Goal: Task Accomplishment & Management: Manage account settings

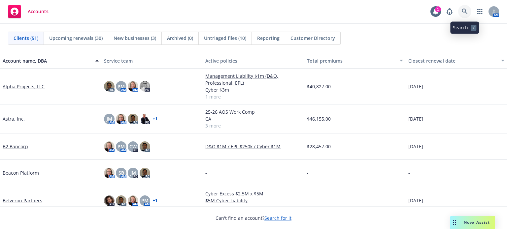
click at [464, 13] on icon at bounding box center [465, 12] width 6 height 6
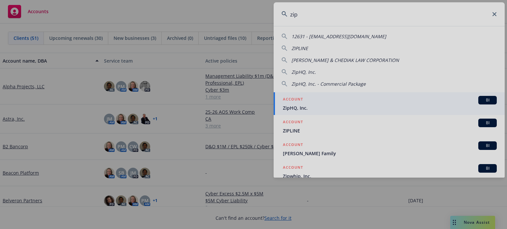
type input "zip"
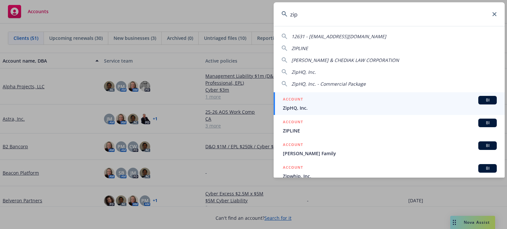
click at [311, 105] on span "ZipHQ, Inc." at bounding box center [390, 108] width 214 height 7
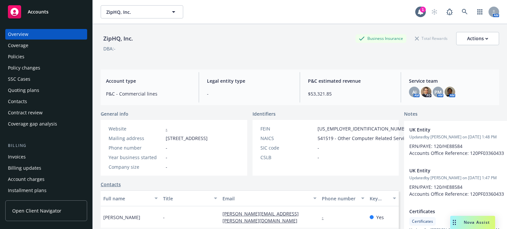
click at [29, 55] on div "Policies" at bounding box center [46, 56] width 77 height 11
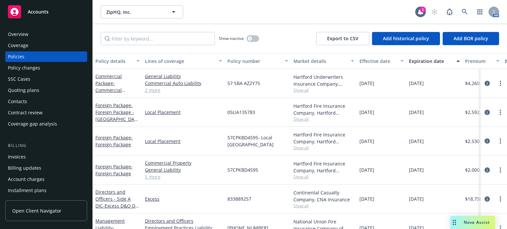
click at [144, 65] on button "Lines of coverage" at bounding box center [183, 61] width 82 height 16
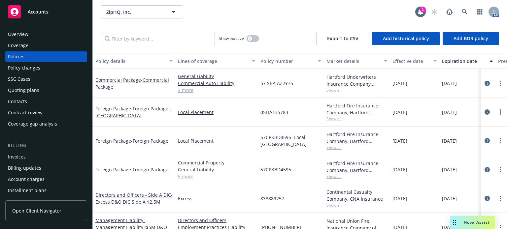
drag, startPoint x: 139, startPoint y: 66, endPoint x: 172, endPoint y: 64, distance: 33.1
click at [172, 64] on div "button" at bounding box center [171, 60] width 3 height 15
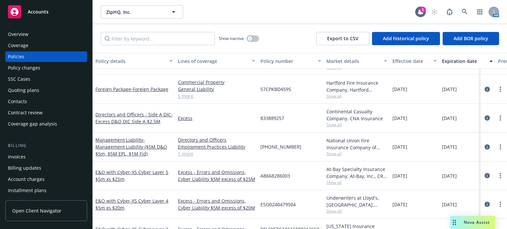
scroll to position [165, 0]
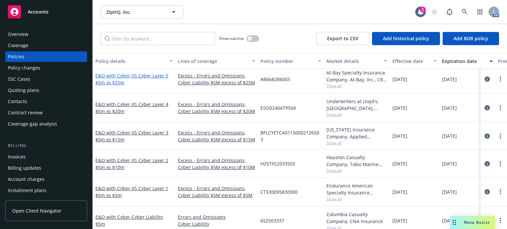
click at [157, 76] on span "- XS Cyber Layer 5 $5m xs $25m" at bounding box center [131, 79] width 73 height 13
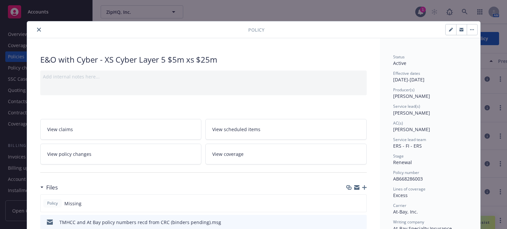
scroll to position [33, 0]
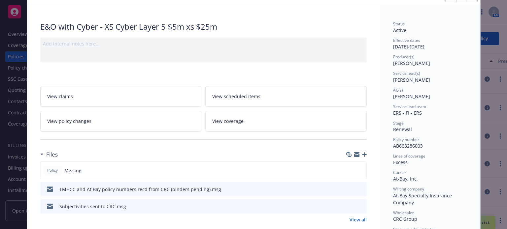
click at [363, 153] on icon "button" at bounding box center [364, 154] width 5 height 5
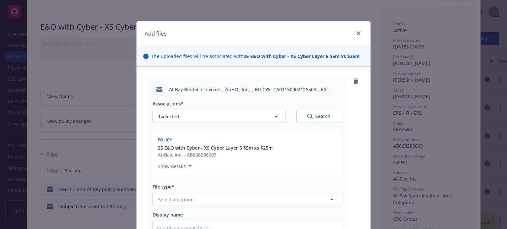
scroll to position [66, 0]
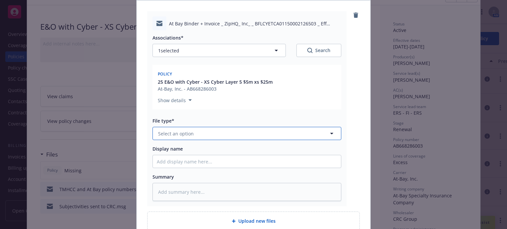
click at [200, 134] on button "Select an option" at bounding box center [246, 133] width 189 height 13
type input "email"
click at [187, 149] on div "Email" at bounding box center [247, 152] width 180 height 10
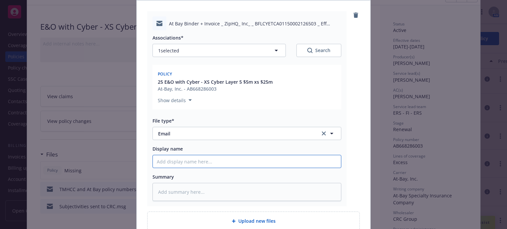
click at [179, 159] on input "Display name" at bounding box center [247, 161] width 188 height 13
type textarea "x"
type input "B"
type textarea "x"
type input "Bi"
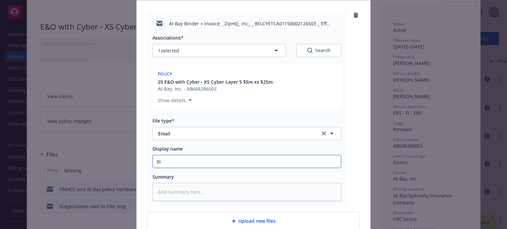
type textarea "x"
type input "Bin"
type textarea "x"
type input "Bind"
type textarea "x"
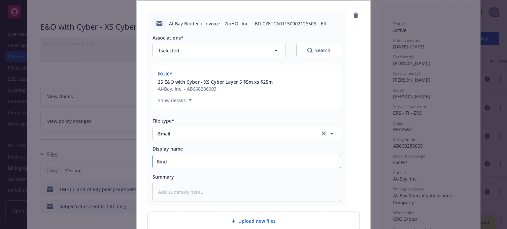
type input "Binde"
type textarea "x"
type input "Binder"
type textarea "x"
type input "Binder r"
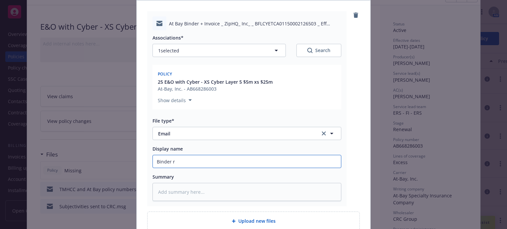
type textarea "x"
type input "Binder re"
type textarea "x"
type input "Binder r"
type textarea "x"
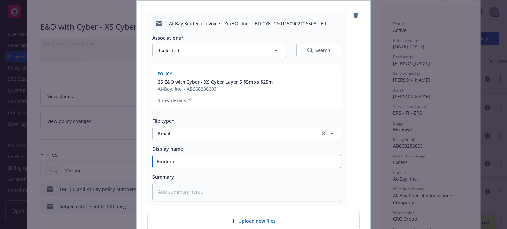
type input "Binder"
type textarea "x"
type input "Binder"
type textarea "x"
type input "Binde"
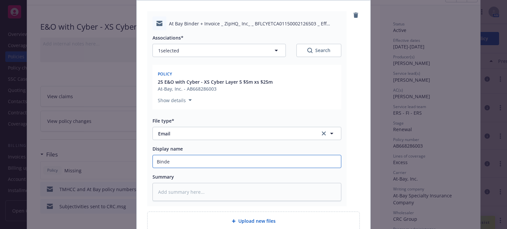
type textarea "x"
type input "Binder"
type textarea "x"
type input "Binder,"
type textarea "x"
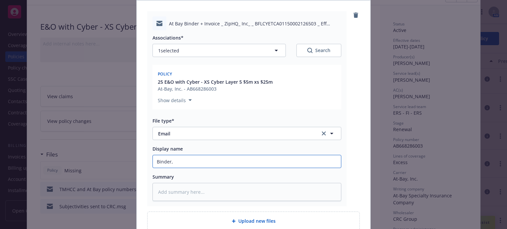
type input "Binder,"
type textarea "x"
type input "Binder, i"
type textarea "x"
type input "Binder, in"
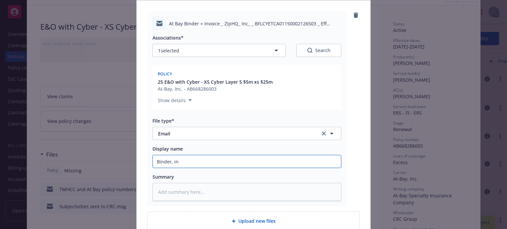
type textarea "x"
type input "Binder, inv"
type textarea "x"
type input "Binder, invo"
type textarea "x"
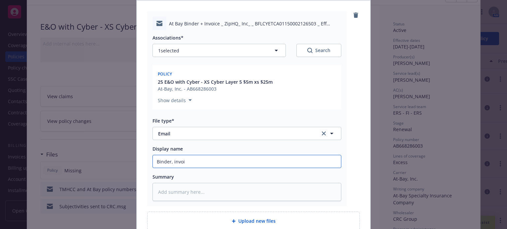
type input "Binder, invoic"
type textarea "x"
type input "Binder, invoice"
type textarea "x"
type input "Binder, invoice"
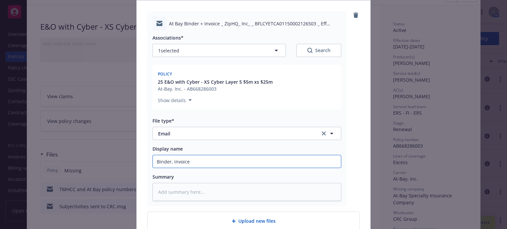
type textarea "x"
type input "Binder, invoice r"
type textarea "x"
type input "Binder, invoice re"
type textarea "x"
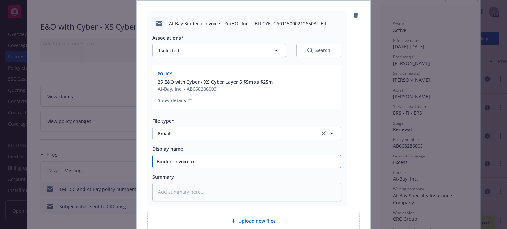
type input "Binder, invoice rec"
type textarea "x"
type input "Binder, invoice recd"
type textarea "x"
type input "Binder, invoice recd f"
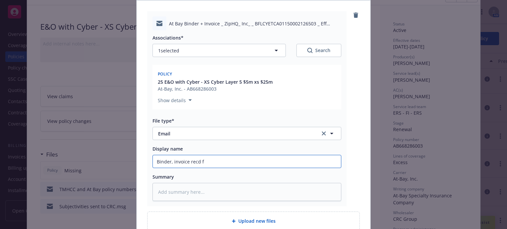
type textarea "x"
type input "Binder, invoice recd fr"
type textarea "x"
type input "Binder, invoice recd fro"
type textarea "x"
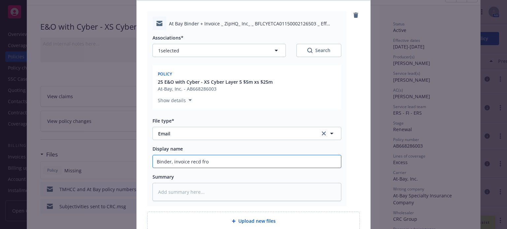
type input "Binder, invoice recd from"
type textarea "x"
type input "Binder, invoice recd from"
type textarea "x"
type input "Binder, invoice recd from C"
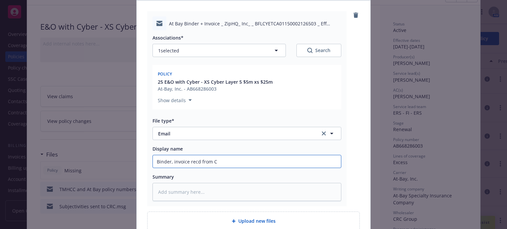
type textarea "x"
type input "Binder, invoice recd from CR"
type textarea "x"
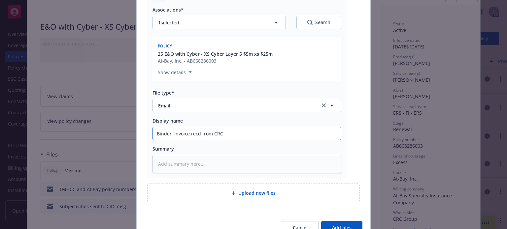
scroll to position [128, 0]
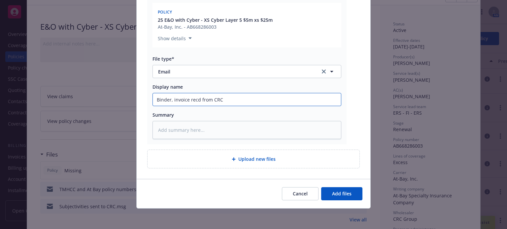
type input "Binder, invoice recd from CRC"
type textarea "x"
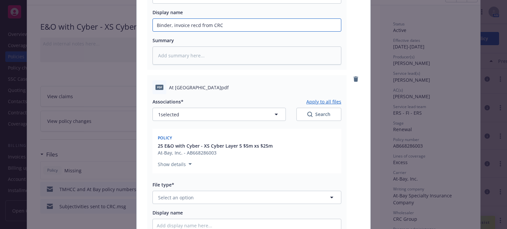
scroll to position [227, 0]
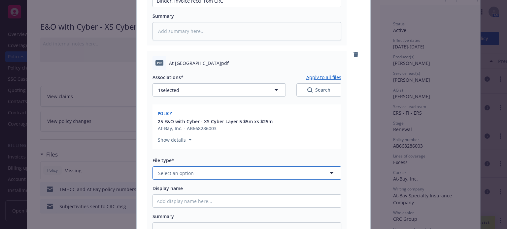
click at [197, 172] on button "Select an option" at bounding box center [246, 173] width 189 height 13
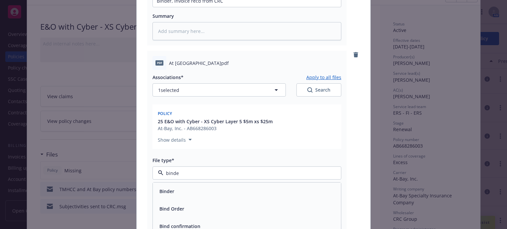
type input "binder"
click at [188, 187] on div "Binder" at bounding box center [247, 192] width 180 height 10
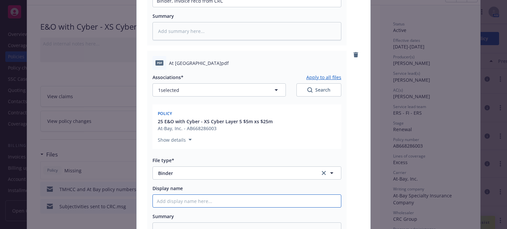
click at [184, 203] on input "Display name" at bounding box center [247, 201] width 188 height 13
type textarea "x"
type input "X"
type textarea "x"
type input "XS"
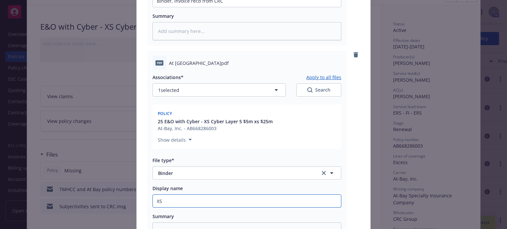
type textarea "x"
type input "XS"
type textarea "x"
type input "XS C"
type textarea "x"
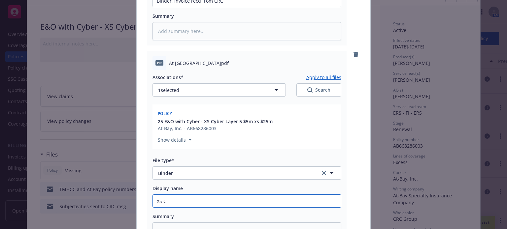
type input "XS Cy"
type textarea "x"
type input "XS Cyb"
type textarea "x"
type input "XS Cybe"
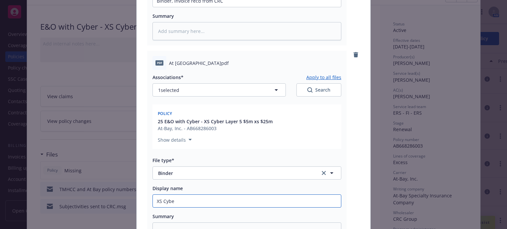
type textarea "x"
type input "XS Cyber"
type textarea "x"
type input "XS Cyber"
type textarea "x"
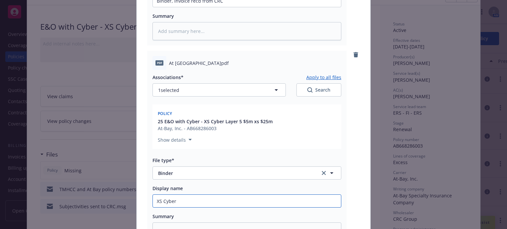
type input "XS Cyber B"
type textarea "x"
type input "XS Cyber BI"
type textarea "x"
type input "XS Cyber BIN"
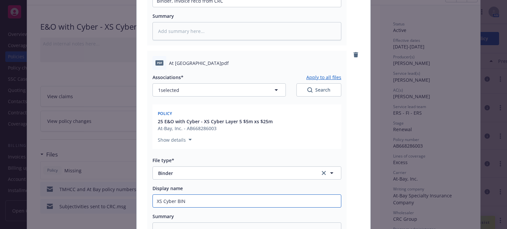
type textarea "x"
type input "XS Cyber BIND"
type textarea "x"
type input "XS Cyber BINDE"
type textarea "x"
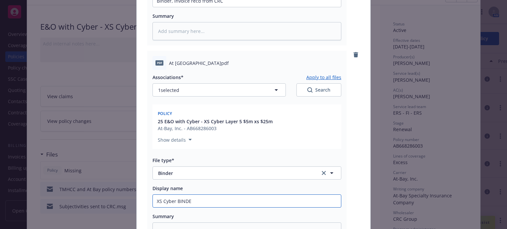
type input "XS Cyber BINDER"
type textarea "x"
type input "XS Cyber BINDER"
type textarea "x"
type input "XS Cyber BINDER $"
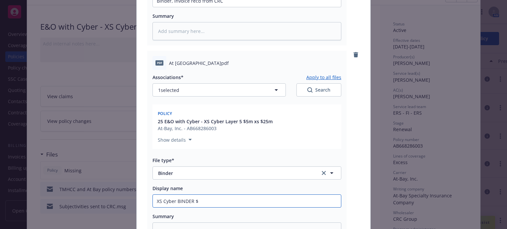
type textarea "x"
type input "XS Cyber BINDER $5"
type textarea "x"
type input "XS Cyber BINDER $5M"
type textarea "x"
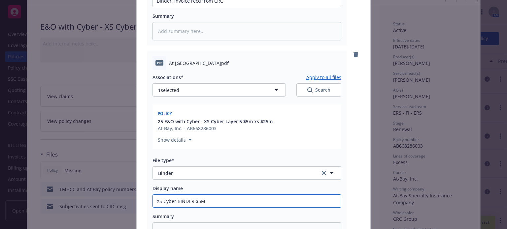
type input "XS Cyber BINDER $5M"
type textarea "x"
type input "XS Cyber BINDER $5M x"
type textarea "x"
type input "XS Cyber BINDER $5M x"
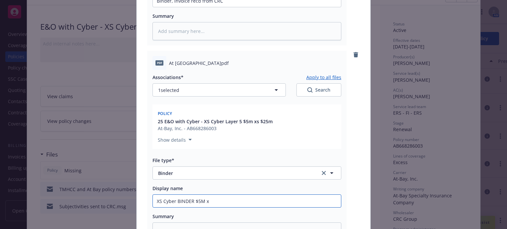
type textarea "x"
type input "XS Cyber BINDER $5M x $"
type textarea "x"
type input "XS Cyber BINDER $5M x $2"
type textarea "x"
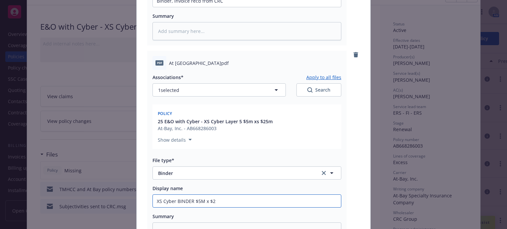
type input "XS Cyber BINDER $5M x $25"
type textarea "x"
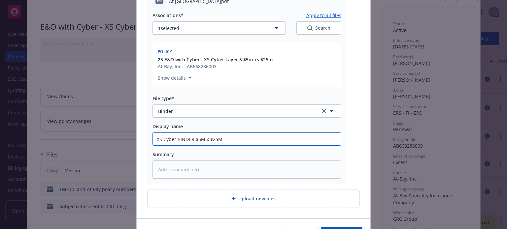
scroll to position [293, 0]
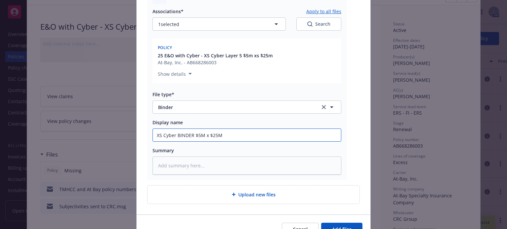
type input "XS Cyber BINDER $5M x $25M"
type textarea "x"
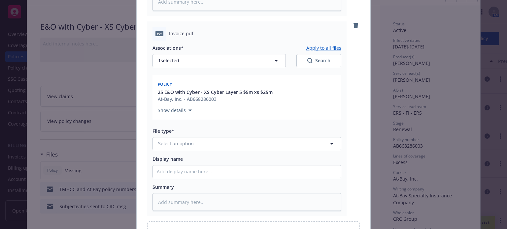
scroll to position [458, 0]
click at [186, 142] on span "Select an option" at bounding box center [176, 142] width 36 height 7
type input "invoice"
click at [190, 176] on span "Invoice - Third Party" at bounding box center [182, 178] width 46 height 7
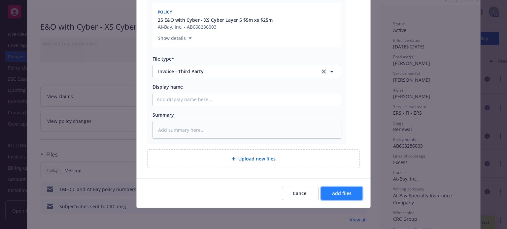
click at [338, 193] on span "Add files" at bounding box center [341, 193] width 19 height 6
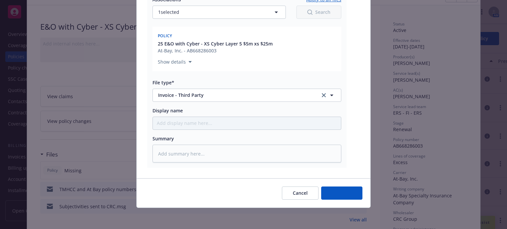
scroll to position [505, 0]
type textarea "x"
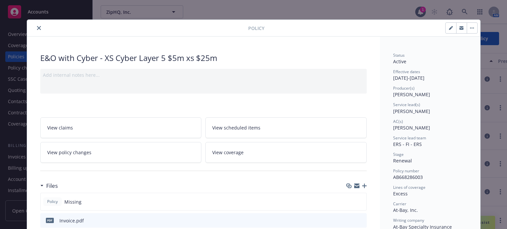
scroll to position [0, 0]
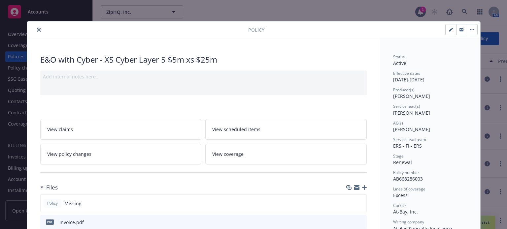
click at [38, 31] on button "close" at bounding box center [39, 30] width 8 height 8
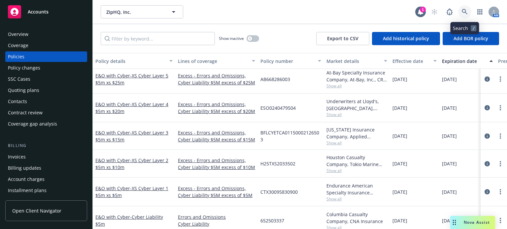
click at [460, 11] on link at bounding box center [464, 11] width 13 height 13
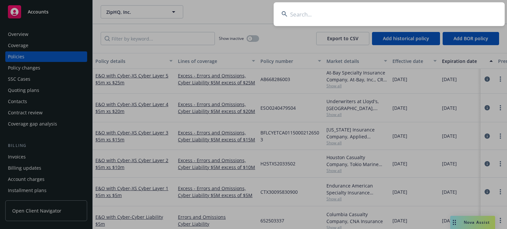
click at [403, 16] on input at bounding box center [388, 14] width 231 height 24
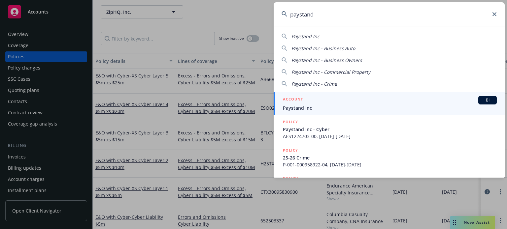
type input "paystand"
click at [326, 104] on div "ACCOUNT BI" at bounding box center [390, 100] width 214 height 9
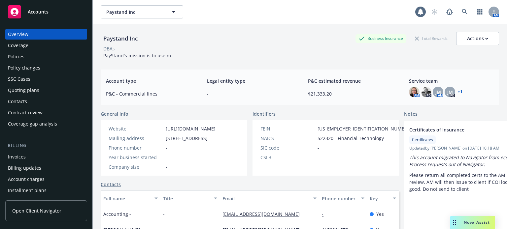
click at [25, 68] on div "Policy changes" at bounding box center [24, 68] width 32 height 11
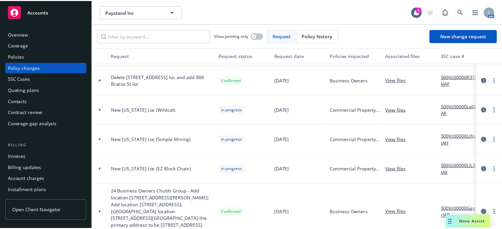
scroll to position [99, 0]
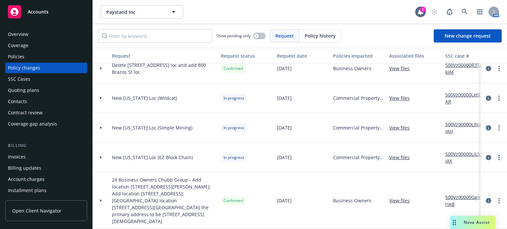
click at [495, 157] on link "more" at bounding box center [499, 158] width 8 height 8
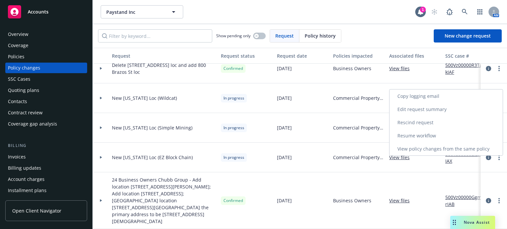
click at [431, 136] on link "Resume workflow" at bounding box center [445, 135] width 113 height 13
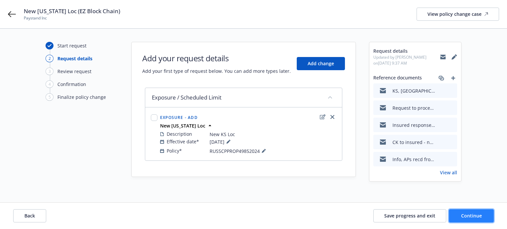
click at [485, 216] on button "Continue" at bounding box center [471, 215] width 45 height 13
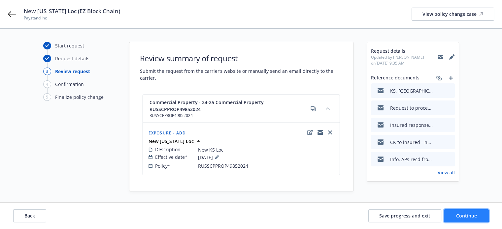
click at [470, 214] on span "Continue" at bounding box center [466, 216] width 21 height 6
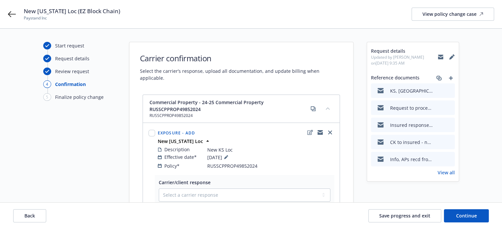
scroll to position [33, 0]
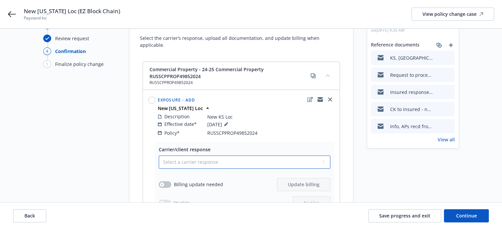
click at [203, 156] on select "Select a carrier response Accepted Accepted with revision No endorsement needed…" at bounding box center [245, 162] width 172 height 13
select select "ACCEPTED"
click at [159, 156] on select "Select a carrier response Accepted Accepted with revision No endorsement needed…" at bounding box center [245, 162] width 172 height 13
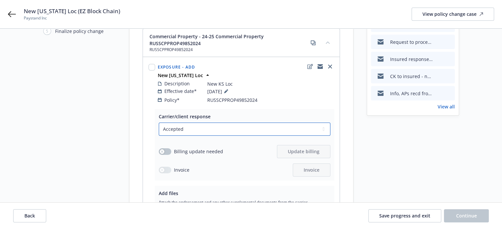
scroll to position [99, 0]
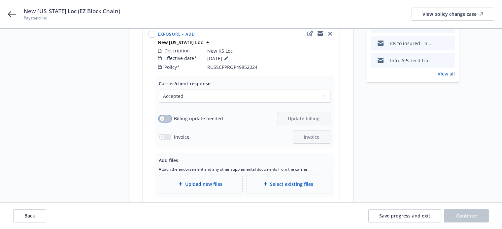
click at [167, 115] on button "button" at bounding box center [165, 118] width 13 height 7
click at [304, 115] on span "Update billing" at bounding box center [304, 118] width 32 height 6
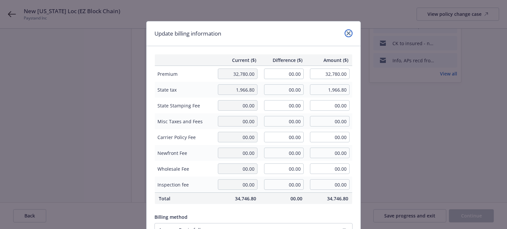
click at [346, 33] on icon "close" at bounding box center [348, 33] width 4 height 4
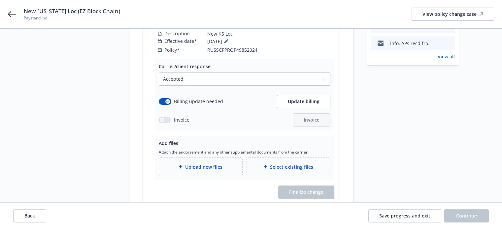
scroll to position [132, 0]
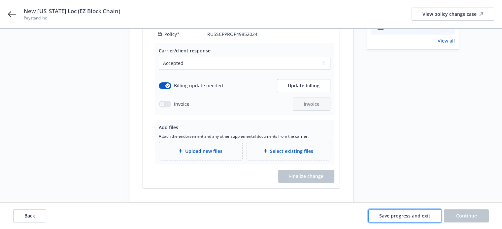
click at [406, 216] on span "Save progress and exit" at bounding box center [404, 216] width 51 height 6
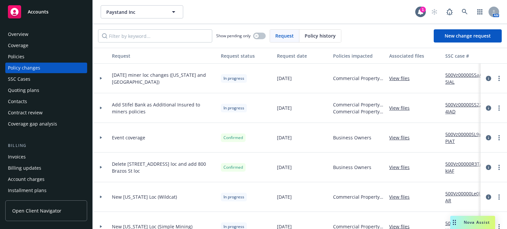
click at [26, 54] on div "Policies" at bounding box center [46, 56] width 77 height 11
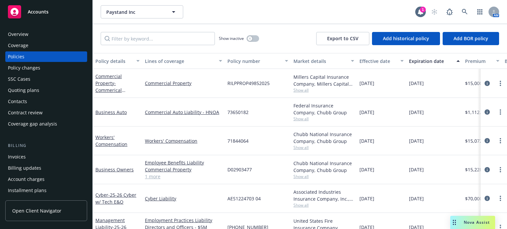
click at [115, 61] on div "Policy details" at bounding box center [113, 61] width 37 height 7
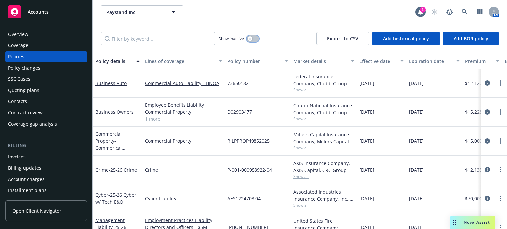
click at [255, 39] on button "button" at bounding box center [252, 38] width 13 height 7
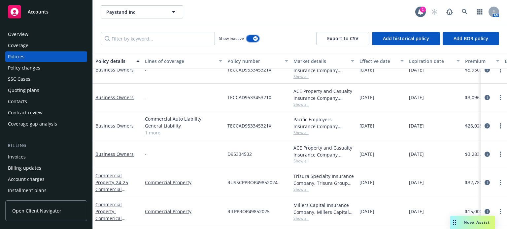
scroll to position [99, 0]
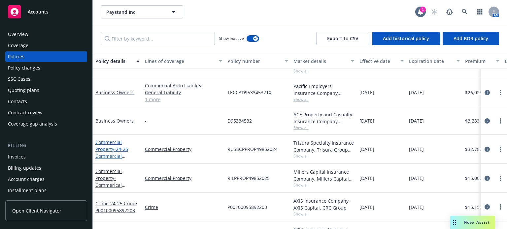
click at [107, 148] on link "Commercial Property - 24-25 Commercial Property RUSSCPPROP49852024" at bounding box center [116, 159] width 42 height 41
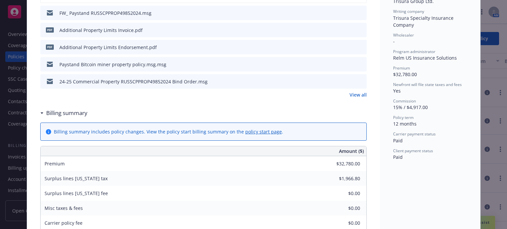
scroll to position [185, 0]
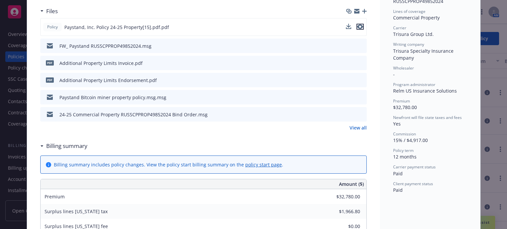
click at [359, 26] on icon "preview file" at bounding box center [360, 26] width 6 height 5
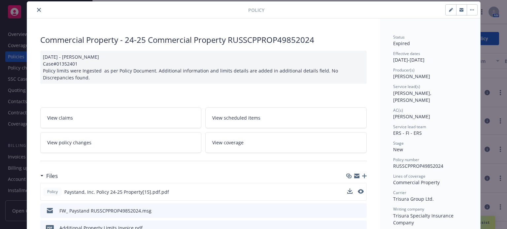
drag, startPoint x: 35, startPoint y: 9, endPoint x: 37, endPoint y: 19, distance: 10.6
click at [37, 10] on icon "close" at bounding box center [39, 10] width 4 height 4
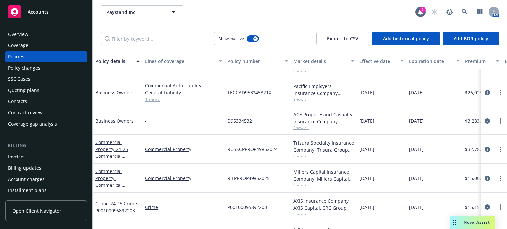
click at [25, 163] on div "Billing updates" at bounding box center [24, 168] width 33 height 11
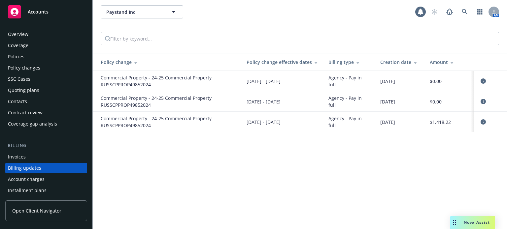
scroll to position [43, 0]
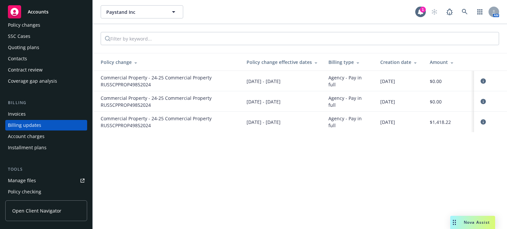
click at [34, 112] on div "Invoices" at bounding box center [46, 114] width 77 height 11
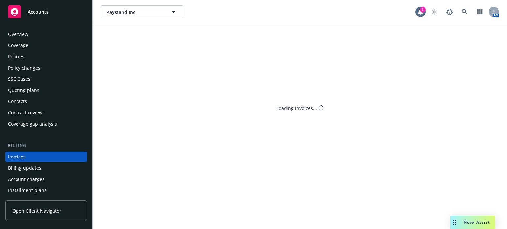
scroll to position [32, 0]
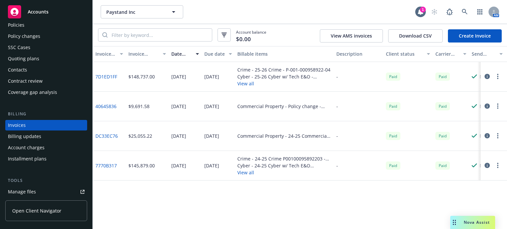
click at [289, 138] on div "Commercial Property - 24-25 Commercial Property RUSSCPPROP49852024 - RUSSCPPROP…" at bounding box center [284, 136] width 94 height 7
click at [248, 83] on button "View all" at bounding box center [284, 83] width 94 height 7
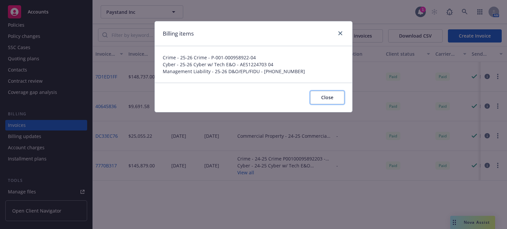
click at [330, 97] on span "Close" at bounding box center [327, 97] width 12 height 6
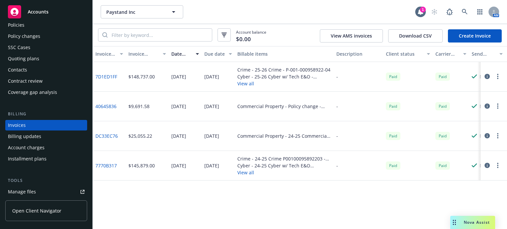
scroll to position [0, 0]
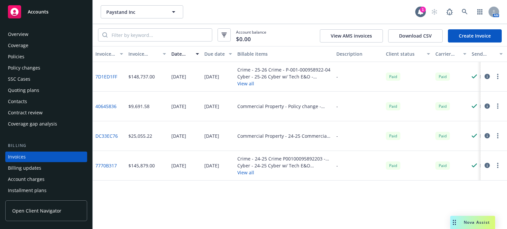
click at [30, 58] on div "Policies" at bounding box center [46, 56] width 77 height 11
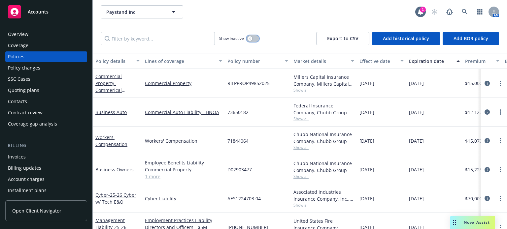
click at [249, 41] on button "button" at bounding box center [252, 38] width 13 height 7
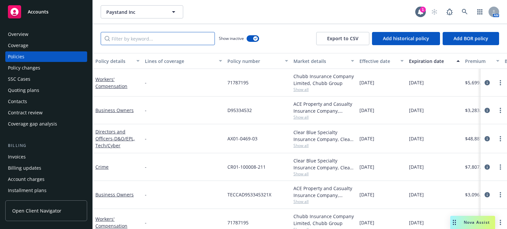
click at [145, 37] on input "Filter by keyword..." at bounding box center [158, 38] width 114 height 13
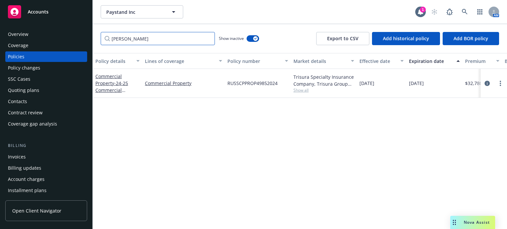
type input "russ"
click at [487, 83] on icon "circleInformation" at bounding box center [486, 83] width 5 height 5
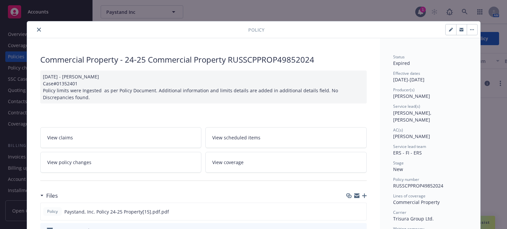
click at [37, 28] on icon "close" at bounding box center [39, 30] width 4 height 4
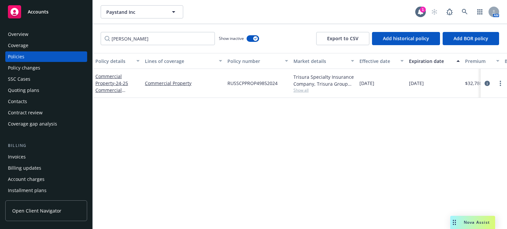
click at [27, 33] on div "Overview" at bounding box center [18, 34] width 20 height 11
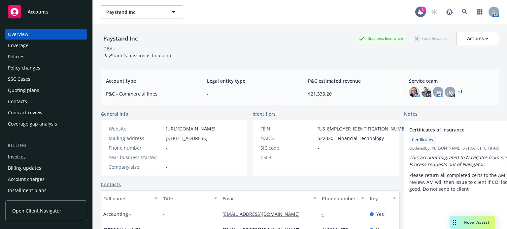
click at [51, 70] on div "Policy changes" at bounding box center [46, 68] width 77 height 11
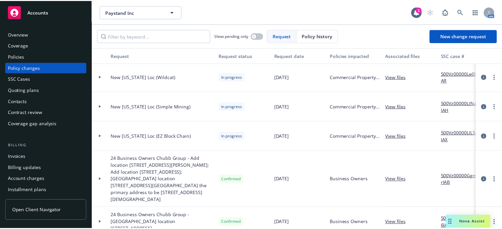
scroll to position [132, 0]
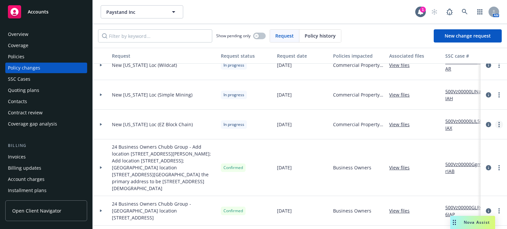
click at [496, 122] on link "more" at bounding box center [499, 125] width 8 height 8
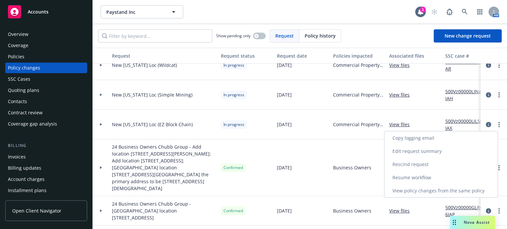
click at [420, 176] on link "Resume workflow" at bounding box center [440, 177] width 113 height 13
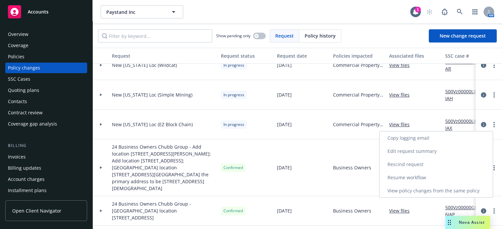
select select "ACCEPTED"
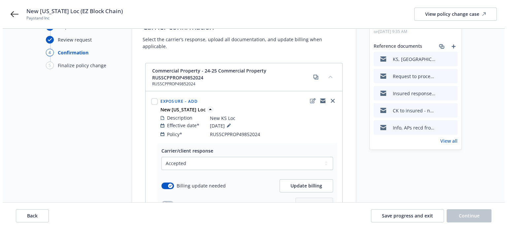
scroll to position [99, 0]
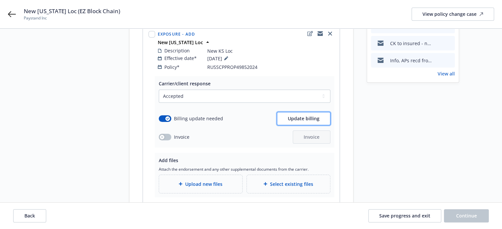
click at [302, 115] on span "Update billing" at bounding box center [304, 118] width 32 height 6
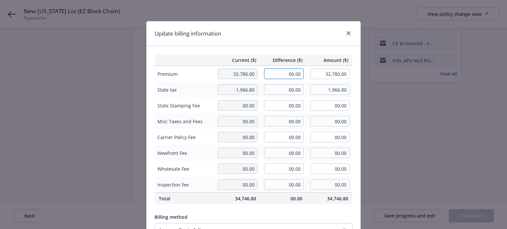
click at [273, 75] on input "00.00" at bounding box center [284, 74] width 40 height 11
type input "4,132.00"
type input "36,912.00"
type input "619.8"
click at [261, 47] on div "Current ($) Difference ($) Amount ($) Premium 32,780.00 4,132.00 36,912.00 Stat…" at bounding box center [253, 160] width 214 height 228
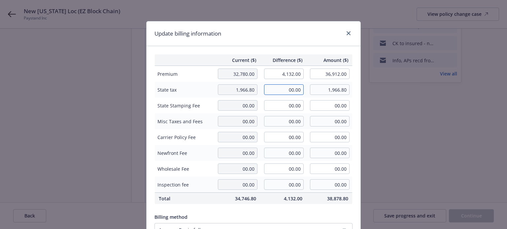
click at [283, 93] on input "00.00" at bounding box center [284, 89] width 40 height 11
type input "247.92"
type input "2,214.72"
click at [309, 92] on div "2,214.72" at bounding box center [329, 89] width 41 height 11
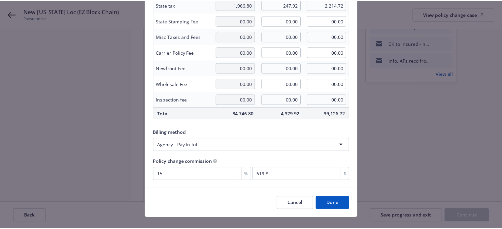
scroll to position [95, 0]
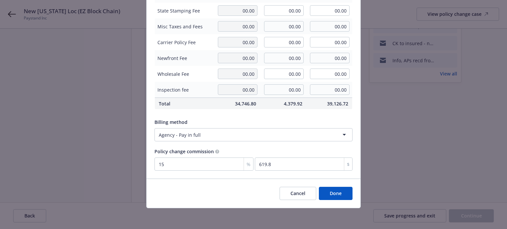
click at [333, 191] on button "Done" at bounding box center [336, 193] width 34 height 13
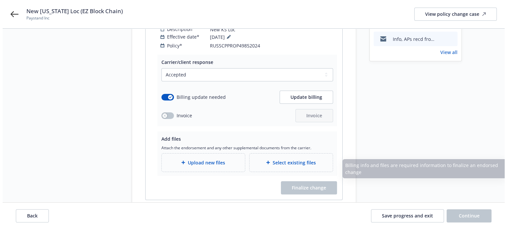
scroll to position [132, 0]
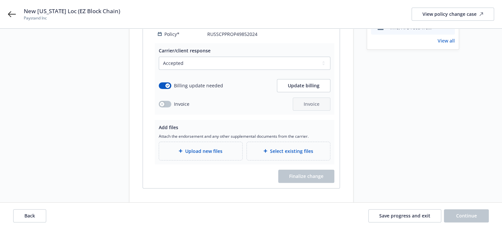
click at [214, 148] on div "Upload new files" at bounding box center [200, 151] width 83 height 18
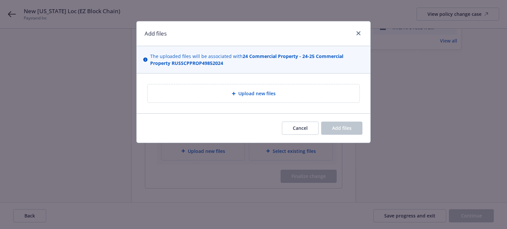
type textarea "x"
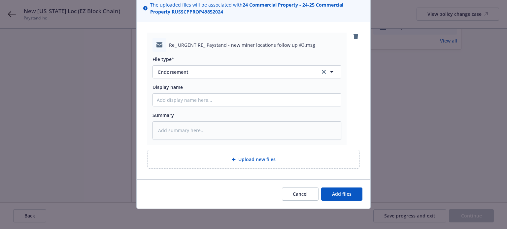
scroll to position [52, 0]
click at [180, 70] on span "Endorsement" at bounding box center [234, 71] width 153 height 7
type input "email"
click at [182, 91] on div "Email" at bounding box center [247, 90] width 180 height 10
click at [179, 101] on input "Display name" at bounding box center [247, 99] width 188 height 13
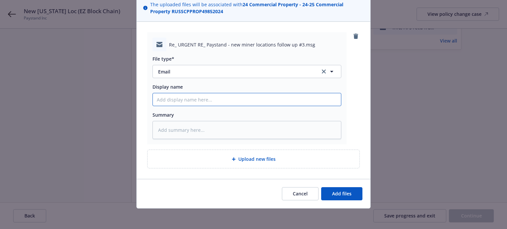
type textarea "x"
type input "E"
type textarea "x"
type input "En"
type textarea "x"
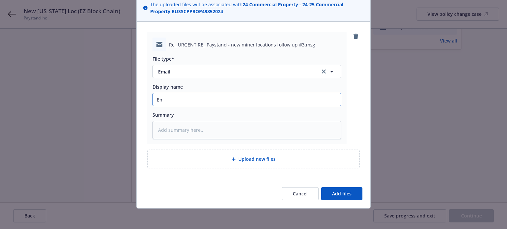
type input "End"
type textarea "x"
type input "Endt"
type textarea "x"
type input "Endt,"
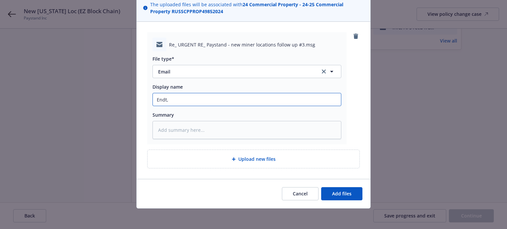
type textarea "x"
type input "Endt,"
type textarea "x"
type input "Endt, i"
type textarea "x"
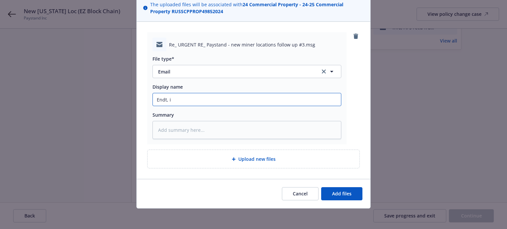
type input "Endt, in"
type textarea "x"
type input "Endt, inv"
type textarea "x"
type input "Endt, invo"
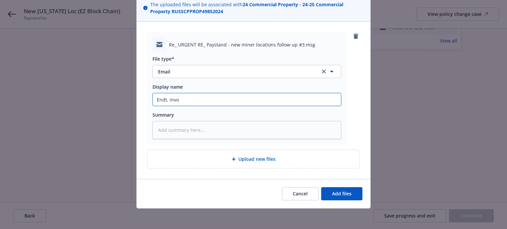
type textarea "x"
type input "Endt, invoic"
type textarea "x"
type input "Endt, invoice"
type textarea "x"
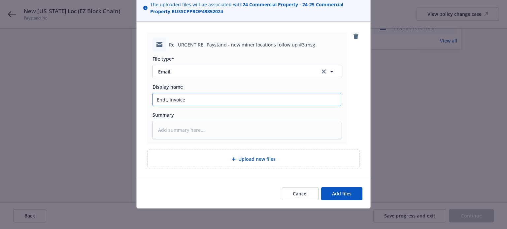
type input "Endt, invoice r"
type textarea "x"
type input "Endt, invoice re"
type textarea "x"
type input "Endt, invoice rec"
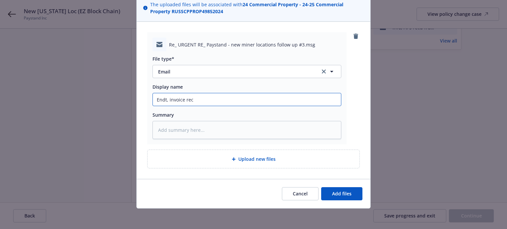
type textarea "x"
type input "Endt, invoice recd"
type textarea "x"
type input "Endt, invoice recd"
type textarea "x"
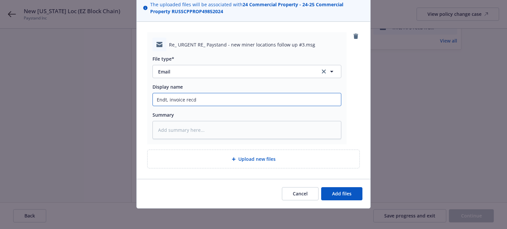
type input "Endt, invoice recd f"
type textarea "x"
type input "Endt, invoice recd fr"
type textarea "x"
type input "Endt, invoice recd fro"
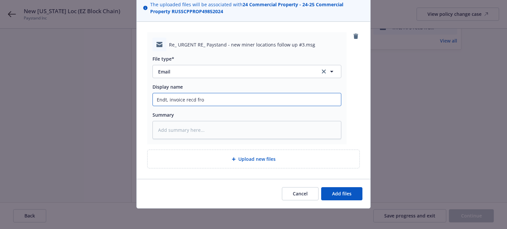
type textarea "x"
type input "Endt, invoice recd from"
type textarea "x"
type input "Endt, invoice recd from"
type textarea "x"
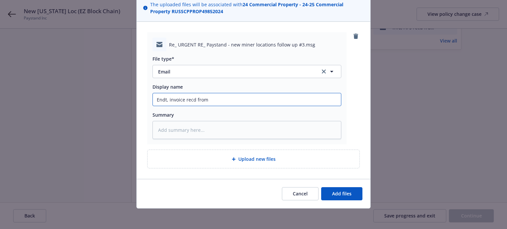
type input "Endt, invoice recd from R"
type textarea "x"
type input "Endt, invoice recd from Re"
type textarea "x"
type input "Endt, invoice recd from Rel"
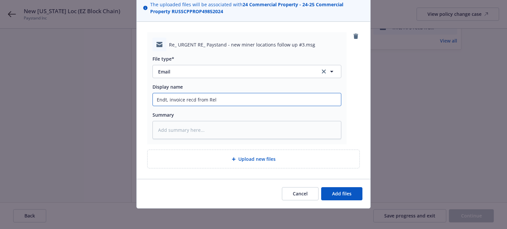
type textarea "x"
type input "Endt, invoice recd from Relm"
type textarea "x"
type input "Endt, invoice recd from Relm-"
type textarea "x"
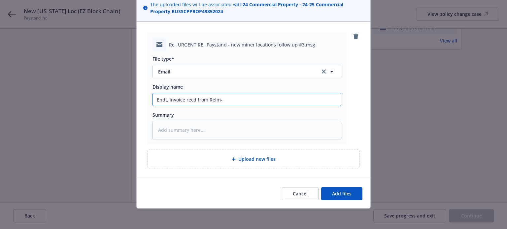
type input "Endt, invoice recd from Relm-K"
type textarea "x"
type input "Endt, invoice recd from Relm-Ka"
type textarea "x"
type input "Endt, invoice recd from Relm-Kan"
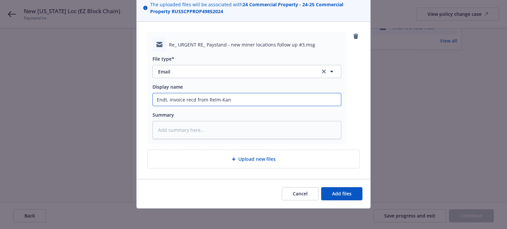
type textarea "x"
type input "Endt, invoice recd from Relm-Kansa"
drag, startPoint x: 253, startPoint y: 99, endPoint x: 115, endPoint y: 94, distance: 138.6
click at [115, 94] on div "Add files The uploaded files will be associated with 24 Commercial Property - 2…" at bounding box center [253, 114] width 507 height 229
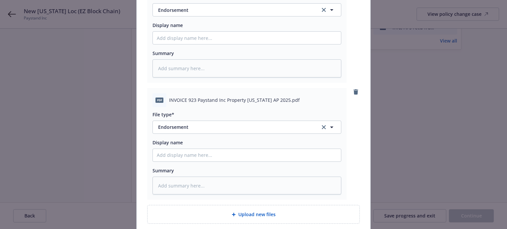
scroll to position [235, 0]
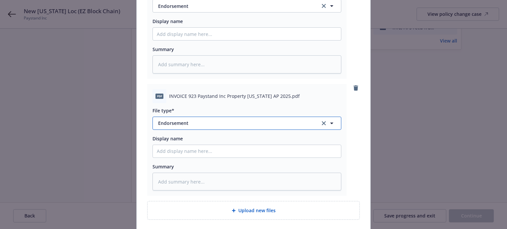
click at [177, 123] on span "Endorsement" at bounding box center [234, 123] width 153 height 7
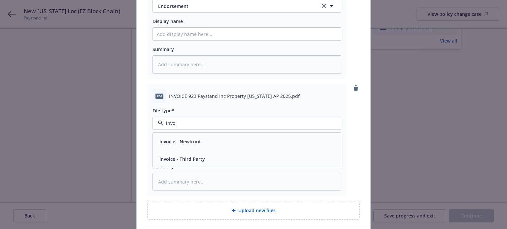
click at [182, 158] on span "Invoice - Third Party" at bounding box center [182, 159] width 46 height 7
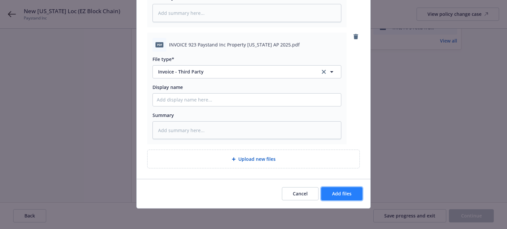
click at [343, 192] on span "Add files" at bounding box center [341, 194] width 19 height 6
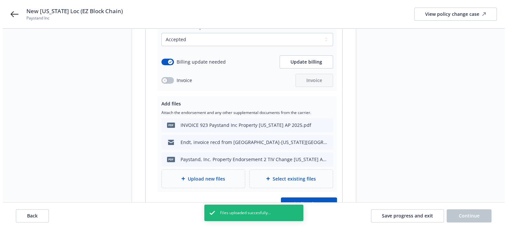
scroll to position [191, 0]
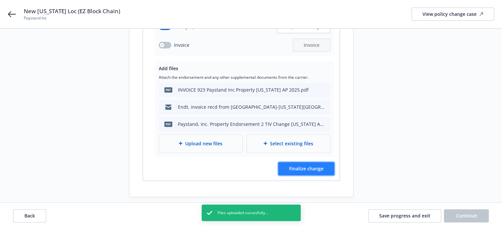
click at [312, 165] on button "Finalize change" at bounding box center [306, 168] width 56 height 13
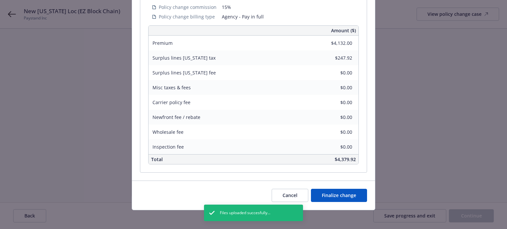
scroll to position [216, 0]
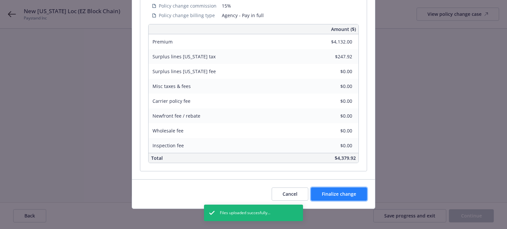
click at [341, 195] on span "Finalize change" at bounding box center [339, 194] width 34 height 6
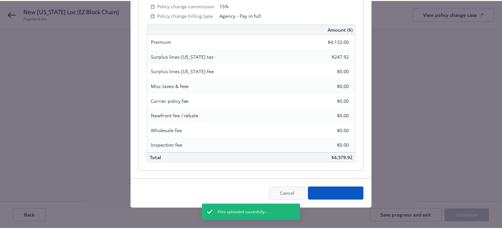
scroll to position [191, 0]
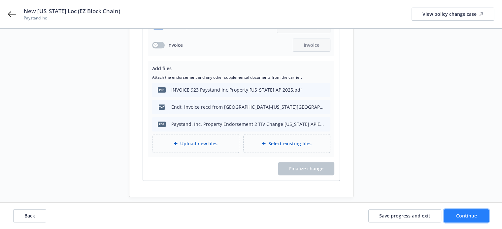
click at [462, 215] on span "Continue" at bounding box center [466, 216] width 21 height 6
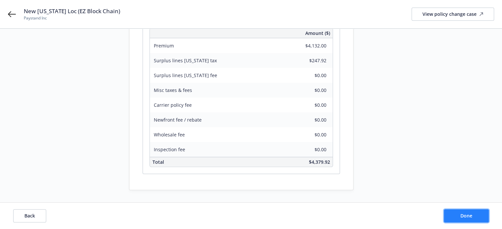
click at [462, 215] on span "Done" at bounding box center [466, 216] width 12 height 6
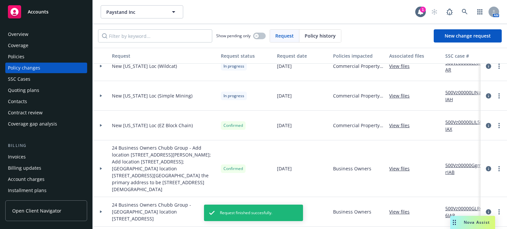
scroll to position [132, 0]
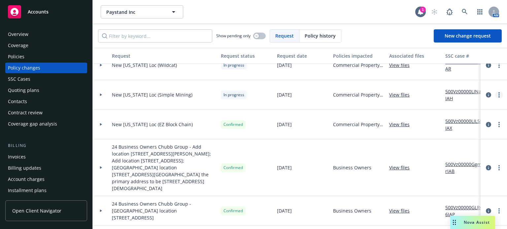
click at [496, 94] on link "more" at bounding box center [499, 95] width 8 height 8
click at [311, 147] on div "[DATE]" at bounding box center [302, 168] width 56 height 57
click at [486, 124] on icon "circleInformation" at bounding box center [488, 124] width 5 height 5
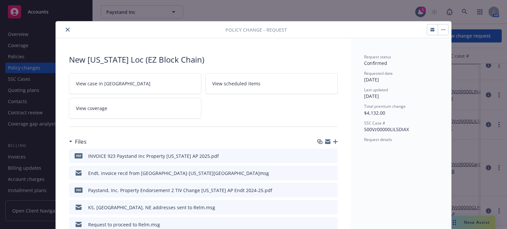
click at [441, 29] on icon "button" at bounding box center [443, 29] width 4 height 1
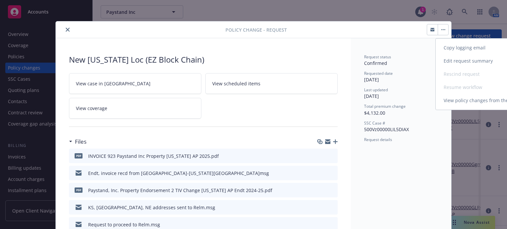
click at [458, 60] on link "Edit request summary" at bounding box center [491, 60] width 113 height 13
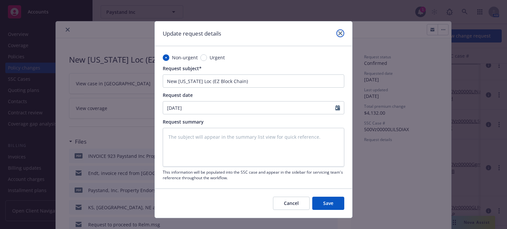
click at [338, 32] on icon "close" at bounding box center [340, 33] width 4 height 4
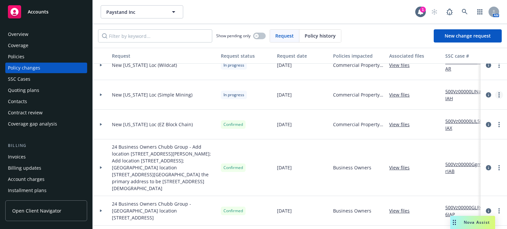
click at [495, 95] on link "more" at bounding box center [499, 95] width 8 height 8
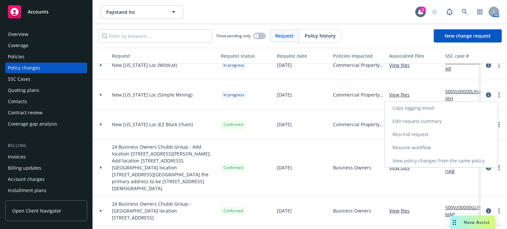
click at [424, 146] on link "Resume workflow" at bounding box center [440, 147] width 113 height 13
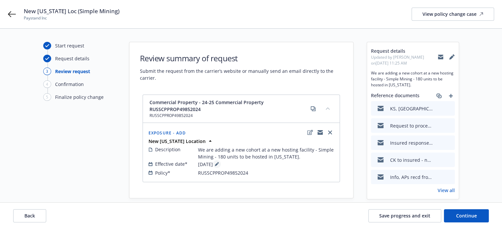
click at [218, 163] on icon at bounding box center [216, 164] width 3 height 3
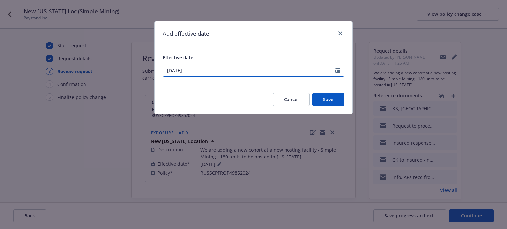
click at [226, 72] on input "[DATE]" at bounding box center [249, 70] width 172 height 13
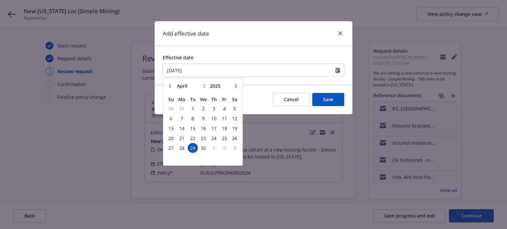
click at [235, 86] on icon "button" at bounding box center [236, 86] width 4 height 4
click at [216, 129] on span "15" at bounding box center [213, 128] width 9 height 8
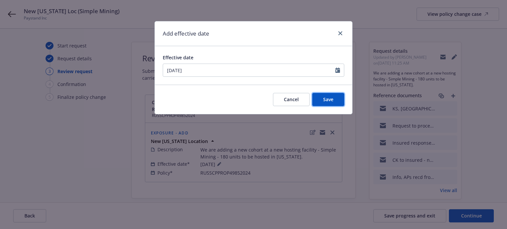
click at [324, 94] on button "Save" at bounding box center [328, 99] width 32 height 13
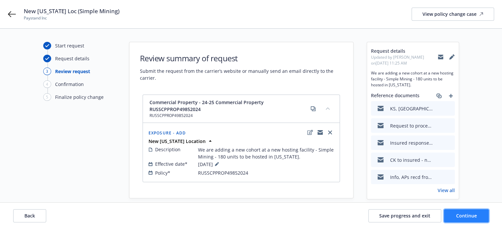
click at [472, 214] on span "Continue" at bounding box center [466, 216] width 21 height 6
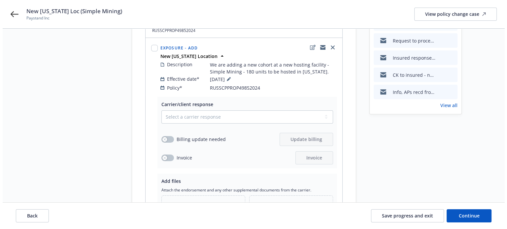
scroll to position [99, 0]
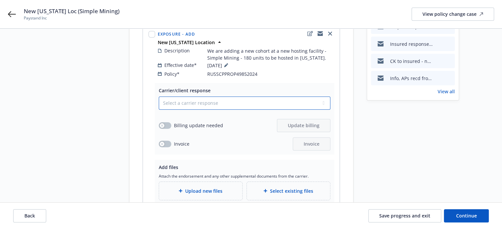
click at [199, 97] on select "Select a carrier response Accepted Accepted with revision No endorsement needed…" at bounding box center [245, 103] width 172 height 13
click at [159, 97] on select "Select a carrier response Accepted Accepted with revision No endorsement needed…" at bounding box center [245, 103] width 172 height 13
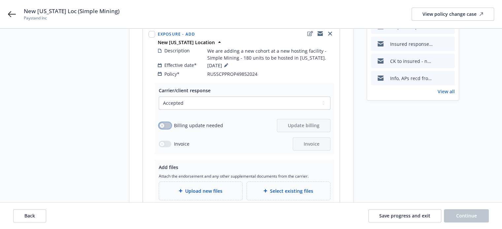
click at [167, 122] on button "button" at bounding box center [165, 125] width 13 height 7
click at [302, 124] on button "Update billing" at bounding box center [303, 125] width 53 height 13
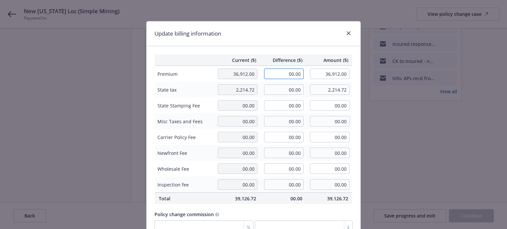
click at [280, 75] on input "00.00" at bounding box center [284, 74] width 40 height 11
click at [282, 43] on div "Update billing information" at bounding box center [253, 33] width 214 height 25
click at [284, 90] on input "00.00" at bounding box center [284, 89] width 40 height 11
click at [309, 83] on td "2,994.60" at bounding box center [329, 90] width 46 height 16
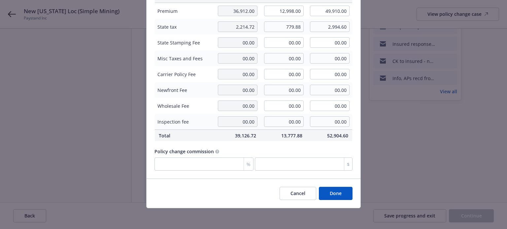
click at [340, 200] on div "Cancel Done" at bounding box center [253, 193] width 214 height 29
click at [339, 198] on button "Done" at bounding box center [336, 193] width 34 height 13
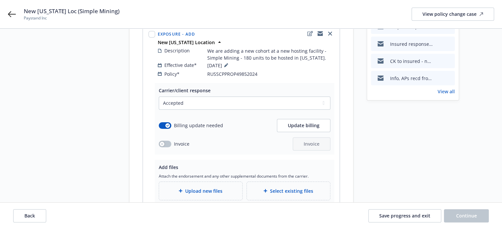
click at [228, 187] on div "Upload new files" at bounding box center [200, 191] width 73 height 8
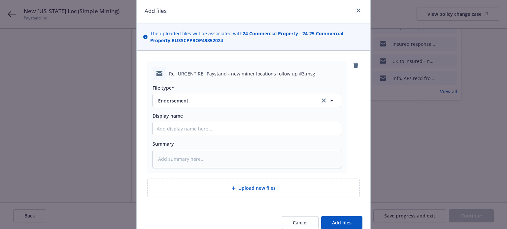
scroll to position [33, 0]
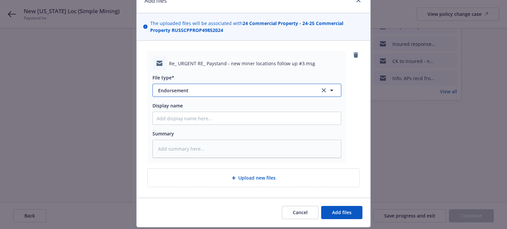
click at [197, 91] on span "Endorsement" at bounding box center [234, 90] width 153 height 7
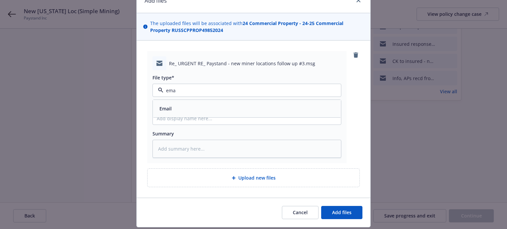
click at [185, 108] on div "Email" at bounding box center [247, 109] width 180 height 10
click at [187, 118] on input "Display name" at bounding box center [247, 118] width 188 height 13
paste input "Endt, invoice recd from Relm-Kansas"
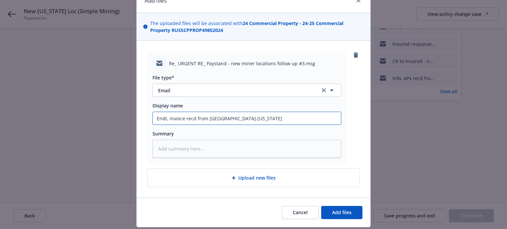
drag, startPoint x: 236, startPoint y: 119, endPoint x: 218, endPoint y: 118, distance: 17.8
click at [218, 118] on input "Endt, invoice recd from Relm-Kansas" at bounding box center [247, 118] width 188 height 13
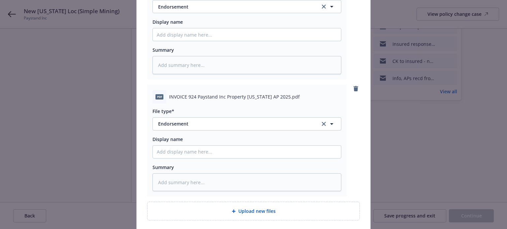
scroll to position [235, 0]
click at [191, 120] on span "Endorsement" at bounding box center [234, 123] width 153 height 7
click at [185, 161] on span "Invoice - Third Party" at bounding box center [182, 159] width 46 height 7
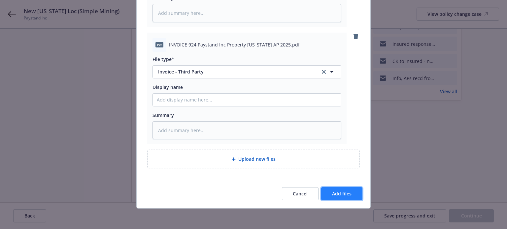
click at [337, 188] on button "Add files" at bounding box center [341, 193] width 41 height 13
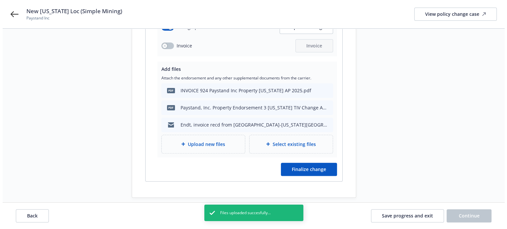
scroll to position [198, 0]
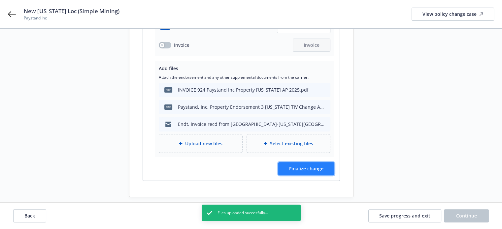
click at [317, 165] on button "Finalize change" at bounding box center [306, 168] width 56 height 13
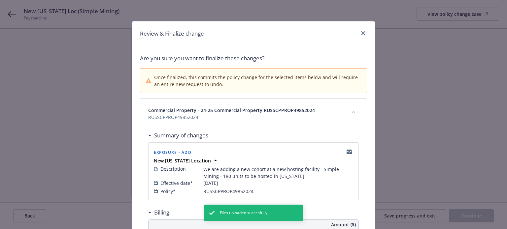
scroll to position [196, 0]
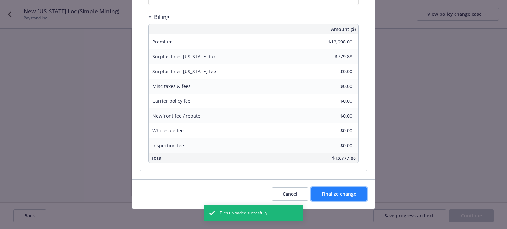
click at [333, 197] on button "Finalize change" at bounding box center [339, 194] width 56 height 13
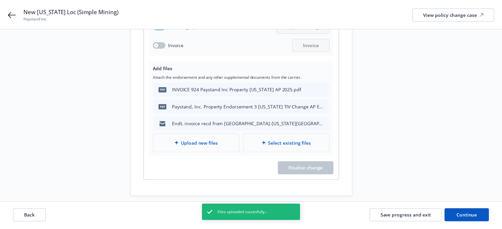
scroll to position [198, 0]
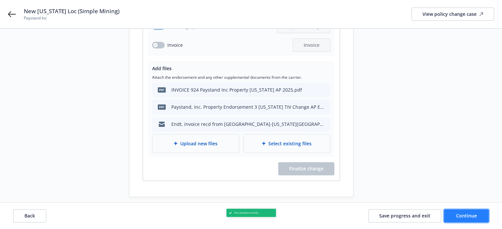
click at [457, 211] on button "Continue" at bounding box center [466, 215] width 45 height 13
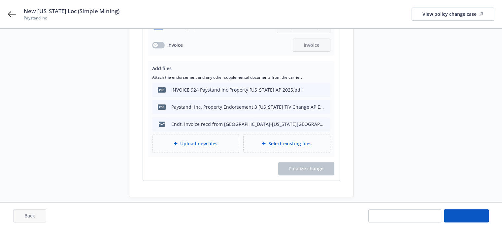
scroll to position [188, 0]
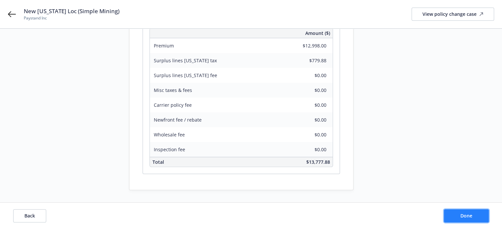
click at [459, 215] on button "Done" at bounding box center [466, 215] width 45 height 13
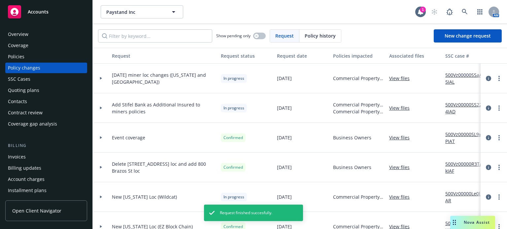
click at [309, 39] on span "Policy history" at bounding box center [319, 35] width 31 height 7
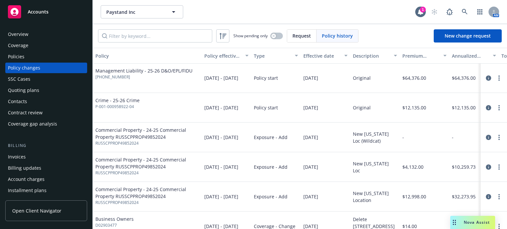
scroll to position [165, 0]
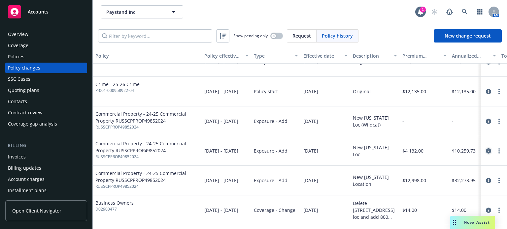
click at [486, 149] on icon "circleInformation" at bounding box center [488, 150] width 5 height 5
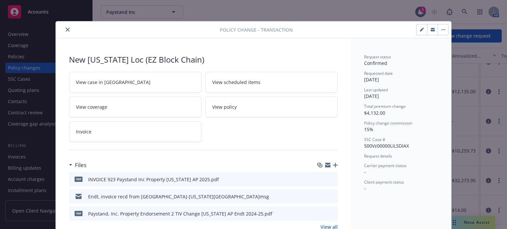
click at [420, 30] on icon "button" at bounding box center [422, 30] width 4 height 4
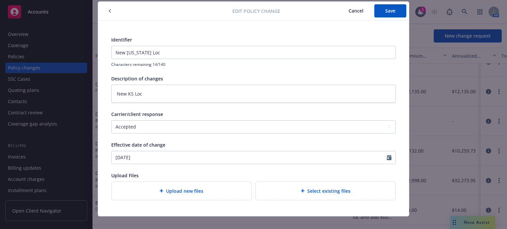
scroll to position [28, 0]
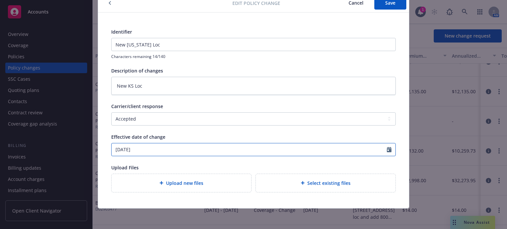
click at [169, 144] on input "[DATE]" at bounding box center [249, 150] width 275 height 13
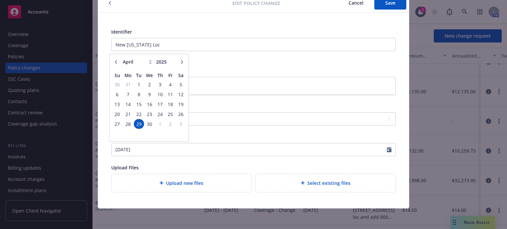
click at [181, 61] on icon "button" at bounding box center [182, 62] width 4 height 4
click at [130, 93] on span "5" at bounding box center [128, 94] width 10 height 8
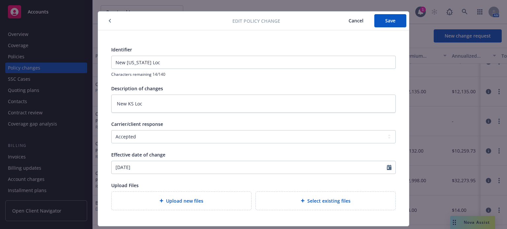
scroll to position [0, 0]
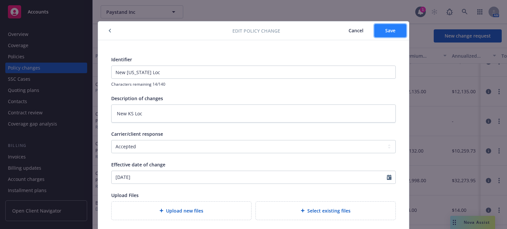
click at [394, 27] on button "Save" at bounding box center [390, 30] width 32 height 13
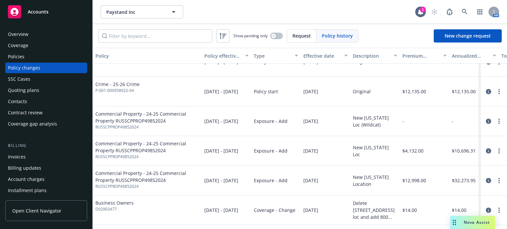
click at [30, 68] on div "Policy changes" at bounding box center [24, 68] width 32 height 11
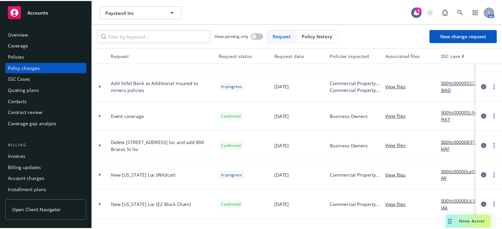
scroll to position [33, 0]
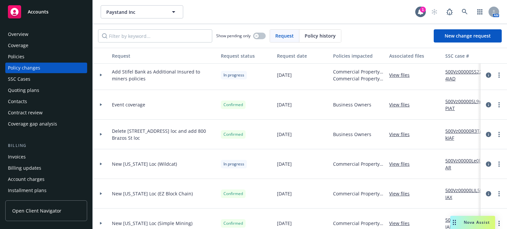
click at [495, 162] on link "more" at bounding box center [499, 164] width 8 height 8
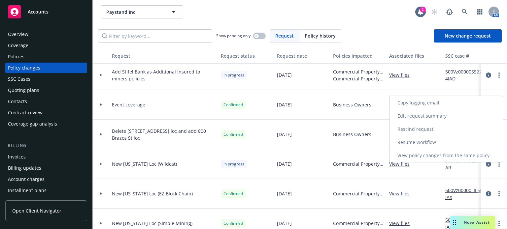
click at [424, 144] on link "Resume workflow" at bounding box center [445, 142] width 113 height 13
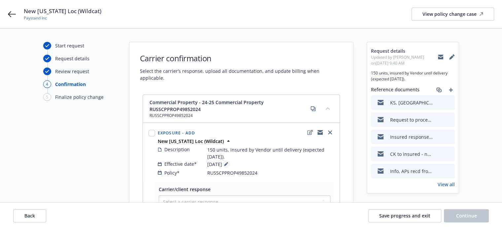
click at [228, 162] on icon at bounding box center [226, 164] width 4 height 4
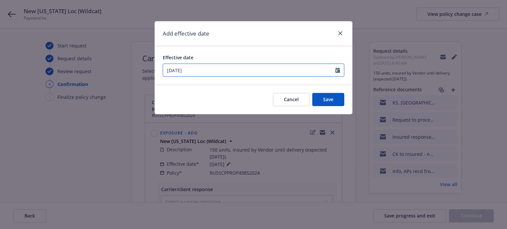
click at [335, 72] on input "05/13/2025" at bounding box center [249, 70] width 172 height 13
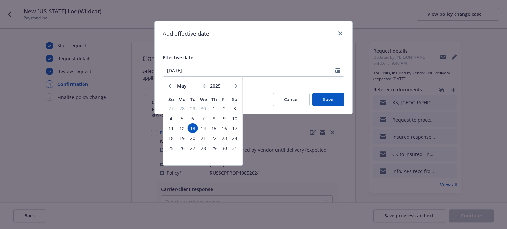
click at [238, 86] on button "button" at bounding box center [236, 86] width 8 height 8
click at [190, 126] on span "17" at bounding box center [192, 128] width 9 height 8
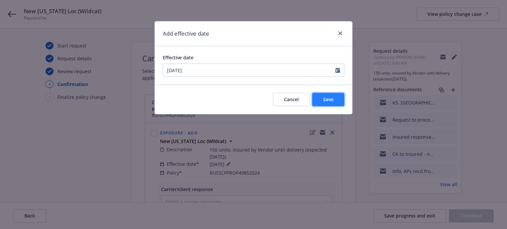
click at [338, 99] on button "Save" at bounding box center [328, 99] width 32 height 13
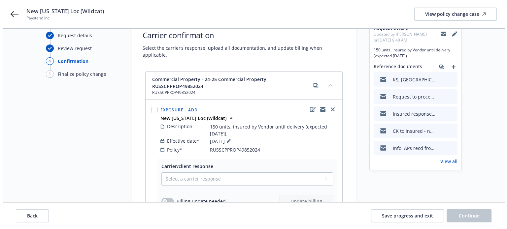
scroll to position [33, 0]
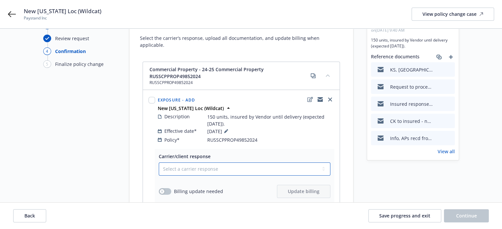
click at [237, 165] on select "Select a carrier response Accepted Accepted with revision No endorsement needed…" at bounding box center [245, 169] width 172 height 13
click at [172, 163] on select "Select a carrier response Accepted Accepted with revision No endorsement needed…" at bounding box center [245, 169] width 172 height 13
click at [159, 163] on select "Select a carrier response Accepted Accepted with revision No endorsement needed…" at bounding box center [245, 169] width 172 height 13
click at [165, 188] on button "button" at bounding box center [165, 191] width 13 height 7
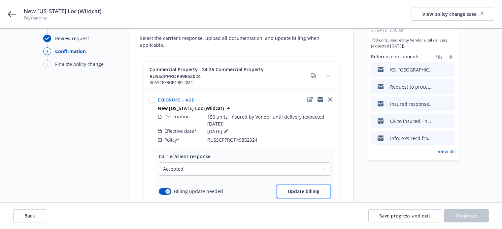
click at [306, 188] on span "Update billing" at bounding box center [304, 191] width 32 height 6
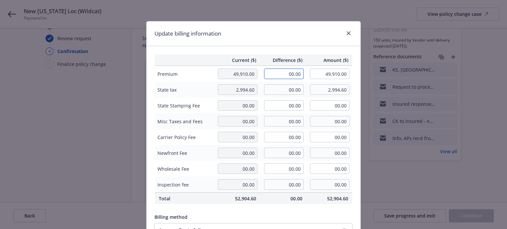
click at [286, 73] on input "00.00" at bounding box center [284, 74] width 40 height 11
click at [274, 54] on th "Difference ($)" at bounding box center [283, 60] width 46 height 12
click at [276, 92] on input "00.00" at bounding box center [284, 89] width 40 height 11
click at [280, 51] on div "Current ($) Difference ($) Amount ($) Premium 49,910.00 2,441.00 52,351.00 Stat…" at bounding box center [253, 160] width 214 height 228
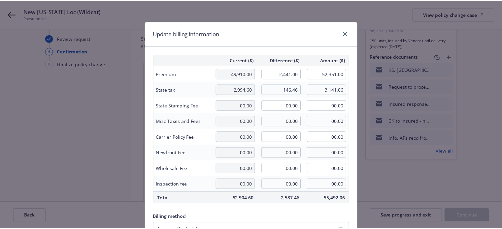
scroll to position [95, 0]
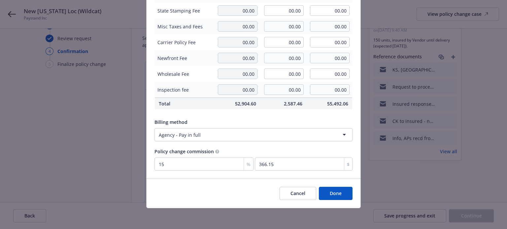
click at [336, 193] on button "Done" at bounding box center [336, 193] width 34 height 13
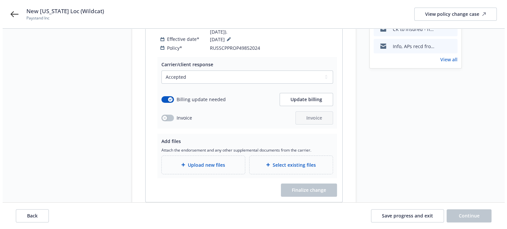
scroll to position [132, 0]
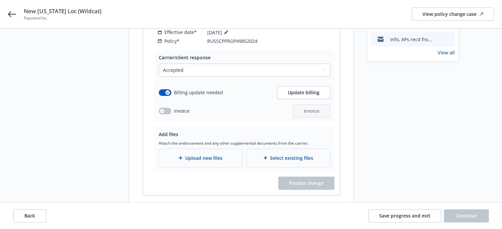
click at [197, 155] on span "Upload new files" at bounding box center [203, 158] width 37 height 7
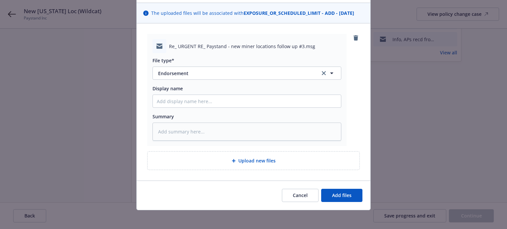
scroll to position [45, 0]
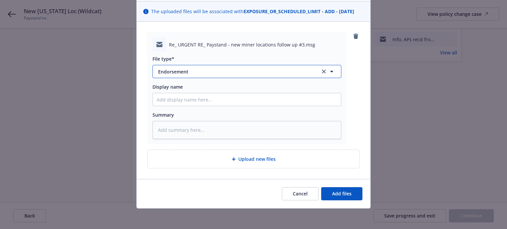
click at [203, 72] on span "Endorsement" at bounding box center [234, 71] width 153 height 7
click at [194, 87] on div "Email" at bounding box center [247, 90] width 180 height 10
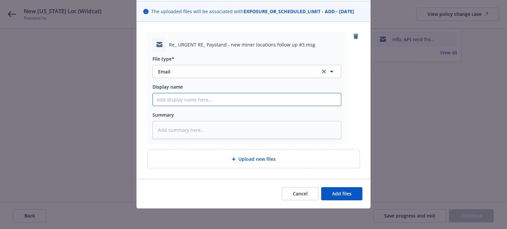
click at [184, 101] on input "Display name" at bounding box center [247, 99] width 188 height 13
paste input "Endt, invoice recd from Relm-Kansas"
drag, startPoint x: 218, startPoint y: 99, endPoint x: 253, endPoint y: 100, distance: 35.0
click at [253, 100] on input "Endt, invoice recd from Relm-Kansas" at bounding box center [247, 99] width 188 height 13
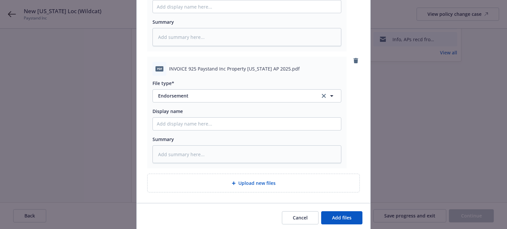
scroll to position [261, 0]
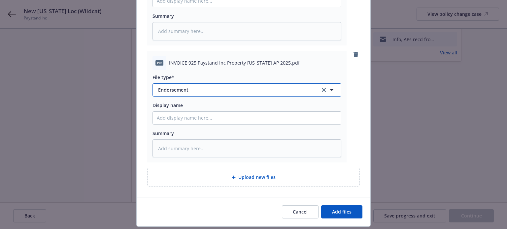
click at [189, 88] on span "Endorsement" at bounding box center [234, 89] width 153 height 7
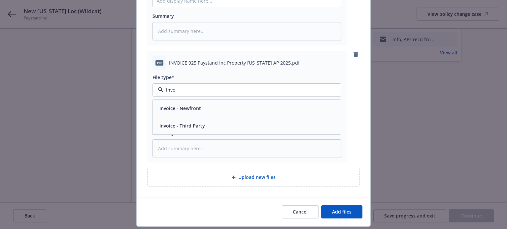
click at [180, 126] on span "Invoice - Third Party" at bounding box center [182, 125] width 46 height 7
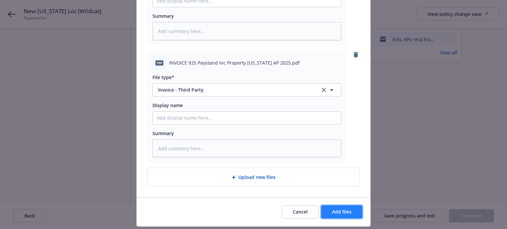
click at [354, 212] on button "Add files" at bounding box center [341, 212] width 41 height 13
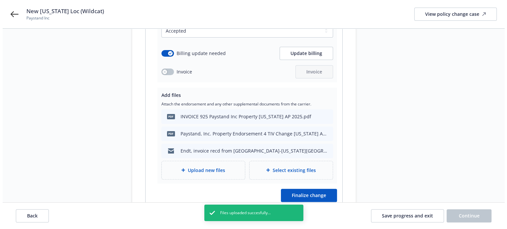
scroll to position [198, 0]
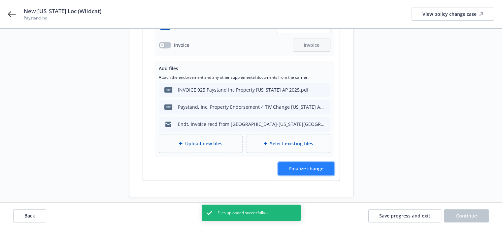
click at [313, 166] on span "Finalize change" at bounding box center [306, 169] width 34 height 6
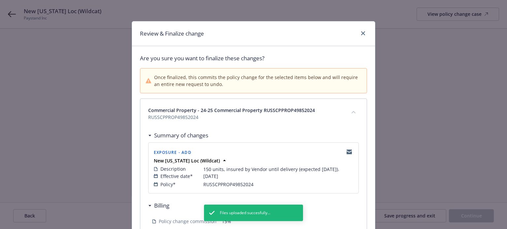
scroll to position [216, 0]
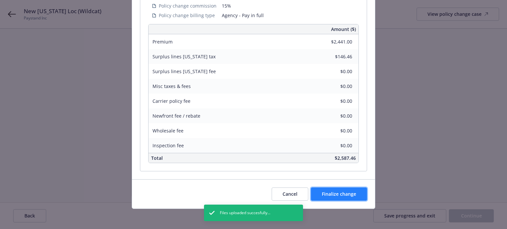
click at [337, 195] on span "Finalize change" at bounding box center [339, 194] width 34 height 6
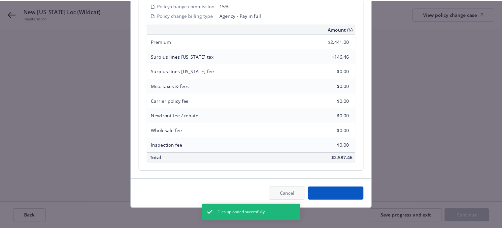
scroll to position [198, 0]
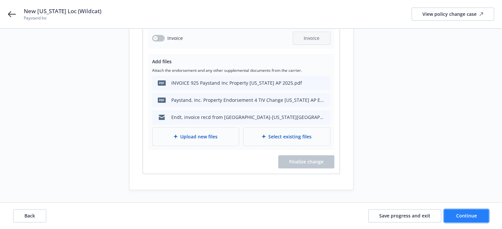
click at [484, 214] on button "Continue" at bounding box center [466, 215] width 45 height 13
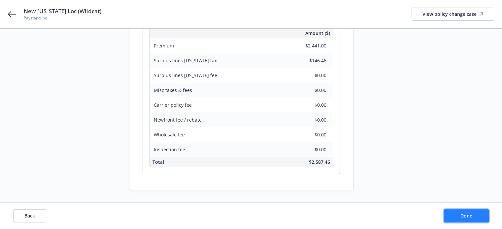
click at [484, 214] on button "Done" at bounding box center [466, 215] width 45 height 13
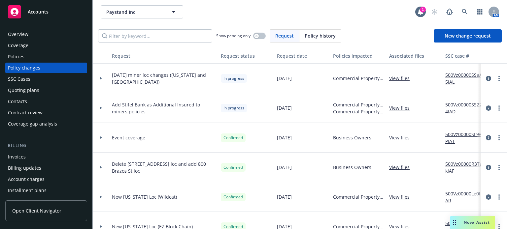
click at [22, 158] on div "Invoices" at bounding box center [17, 157] width 18 height 11
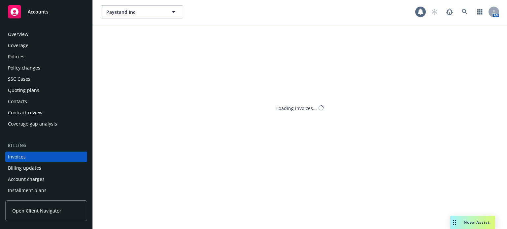
scroll to position [32, 0]
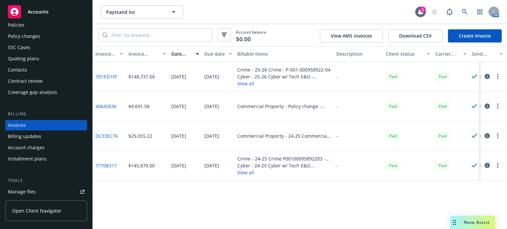
click at [483, 33] on link "Create Invoice" at bounding box center [475, 35] width 54 height 13
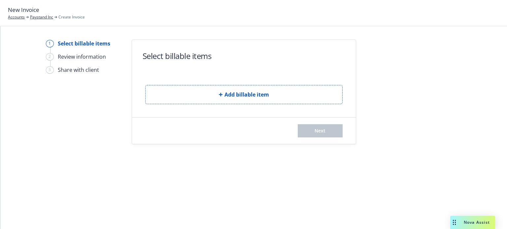
click at [267, 95] on span "Add billable item" at bounding box center [246, 95] width 45 height 8
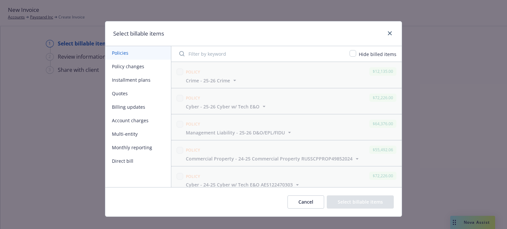
click at [126, 65] on button "Policy changes" at bounding box center [138, 67] width 66 height 14
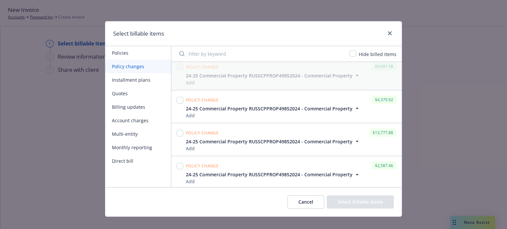
scroll to position [6, 0]
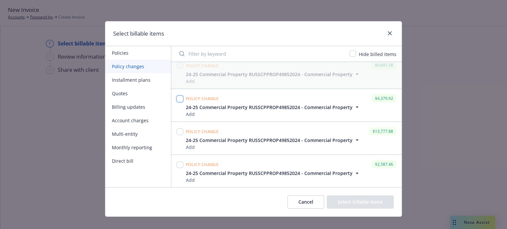
drag, startPoint x: 177, startPoint y: 98, endPoint x: 184, endPoint y: 116, distance: 18.9
click at [178, 98] on input "checkbox" at bounding box center [179, 99] width 7 height 7
checkbox input "true"
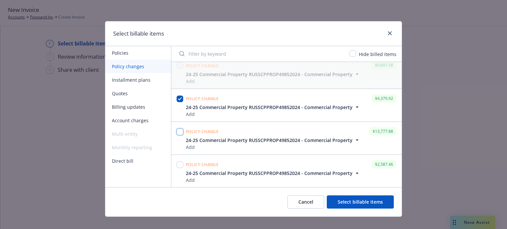
click at [177, 131] on input "checkbox" at bounding box center [179, 132] width 7 height 7
checkbox input "true"
click at [178, 166] on input "checkbox" at bounding box center [179, 165] width 7 height 7
checkbox input "true"
click at [342, 198] on button "Select billable items" at bounding box center [360, 202] width 67 height 13
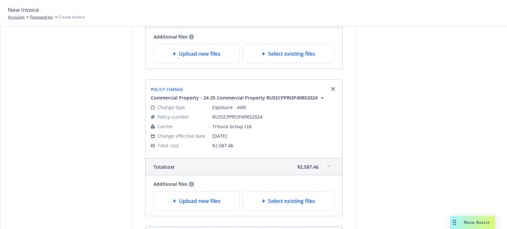
scroll to position [359, 0]
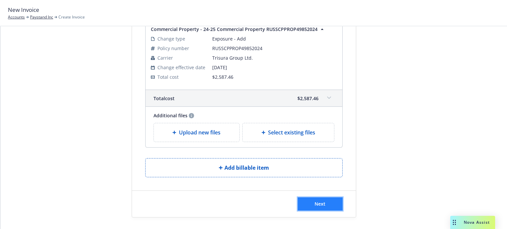
click at [316, 202] on span "Next" at bounding box center [319, 204] width 11 height 6
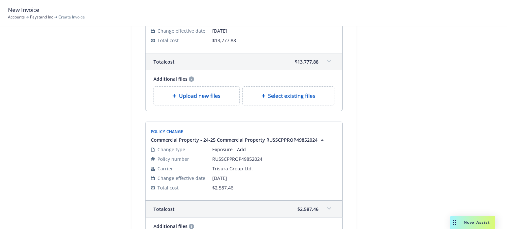
scroll to position [440, 0]
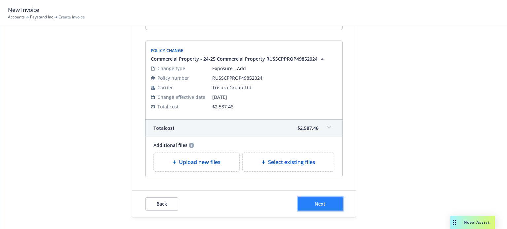
click at [322, 203] on span "Next" at bounding box center [319, 204] width 11 height 6
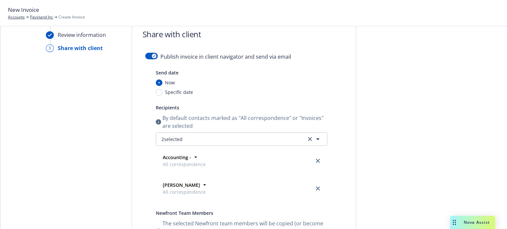
scroll to position [0, 0]
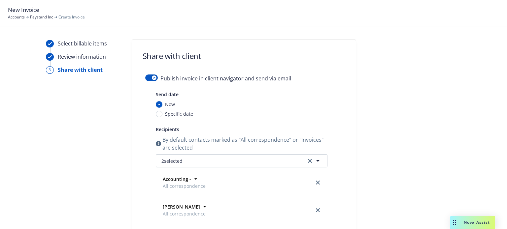
click at [152, 76] on div "button" at bounding box center [154, 78] width 5 height 5
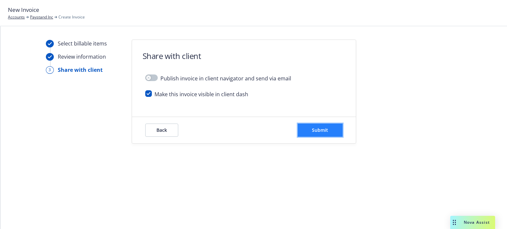
click at [326, 126] on button "Submit" at bounding box center [320, 130] width 45 height 13
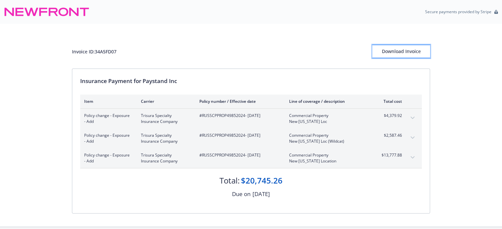
click at [400, 50] on div "Download Invoice" at bounding box center [401, 51] width 58 height 13
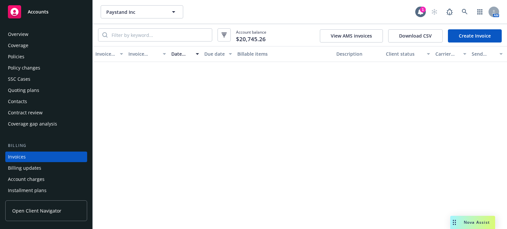
scroll to position [32, 0]
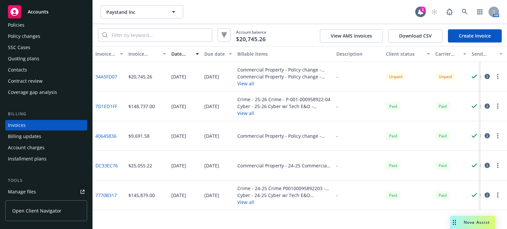
click at [48, 33] on div "Policy changes" at bounding box center [46, 36] width 77 height 11
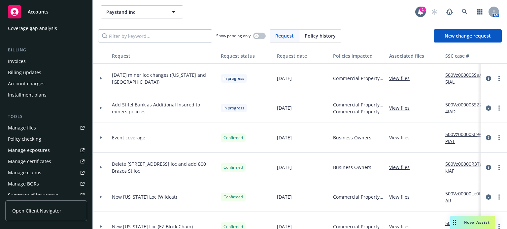
scroll to position [99, 0]
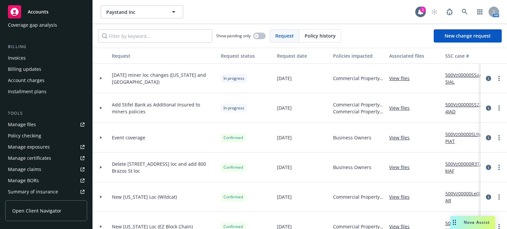
click at [28, 126] on div "Manage files" at bounding box center [22, 124] width 28 height 11
click at [463, 8] on link at bounding box center [464, 11] width 13 height 13
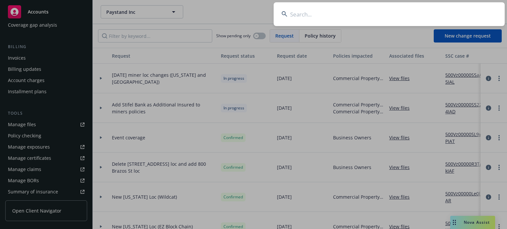
click at [353, 18] on input at bounding box center [388, 14] width 231 height 24
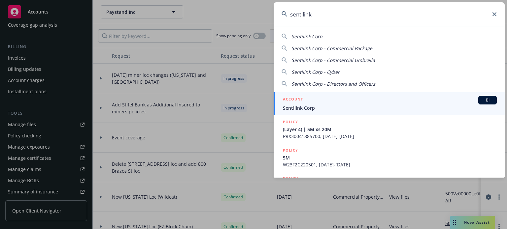
type input "sentilink"
click at [305, 101] on div "ACCOUNT BI" at bounding box center [390, 100] width 214 height 9
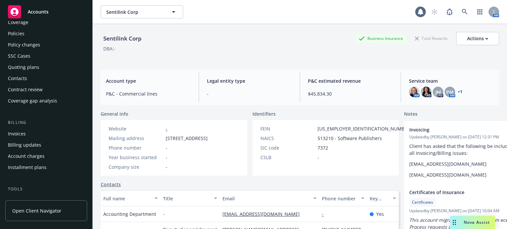
scroll to position [33, 0]
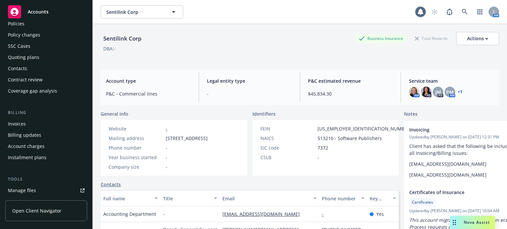
click at [25, 124] on div "Invoices" at bounding box center [17, 124] width 18 height 11
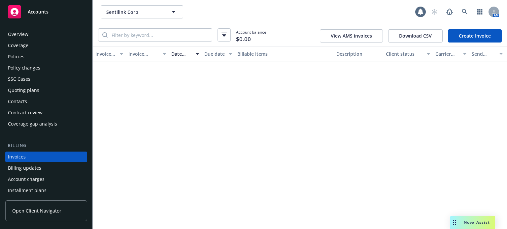
scroll to position [32, 0]
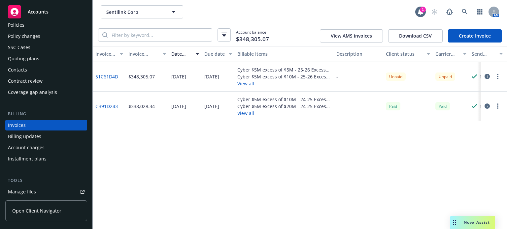
click at [485, 77] on icon "button" at bounding box center [486, 76] width 5 height 5
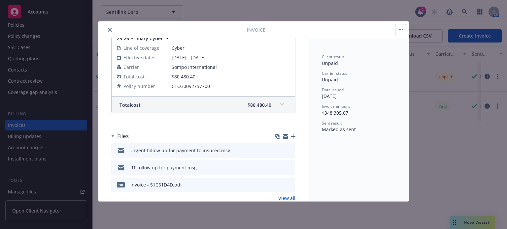
scroll to position [832, 0]
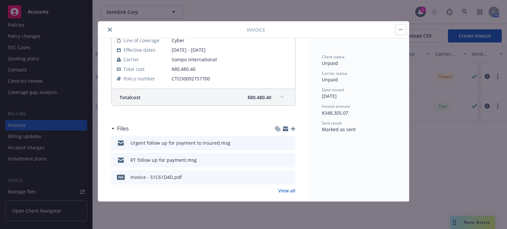
click at [291, 127] on icon "button" at bounding box center [293, 129] width 5 height 5
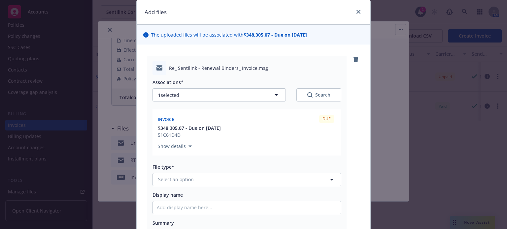
scroll to position [33, 0]
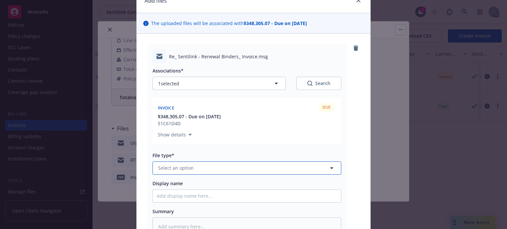
click at [203, 170] on button "Select an option" at bounding box center [246, 168] width 189 height 13
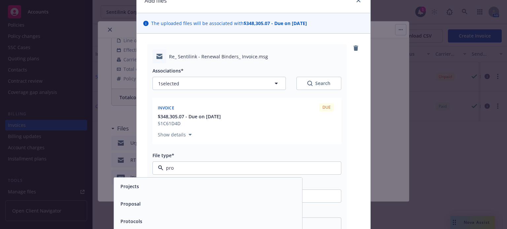
type input "proo"
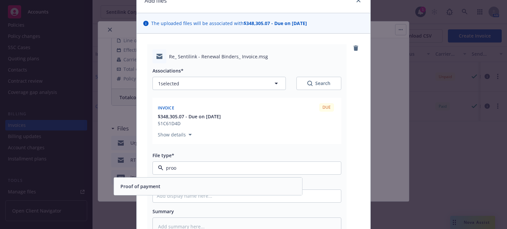
click at [176, 190] on div "Proof of payment" at bounding box center [208, 187] width 180 height 10
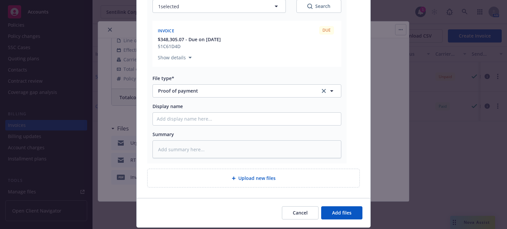
scroll to position [129, 0]
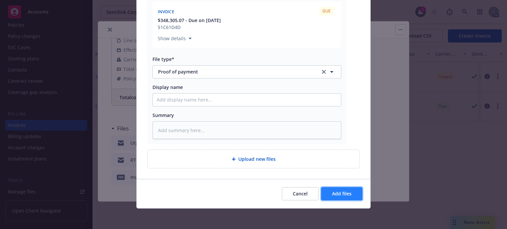
click at [339, 192] on span "Add files" at bounding box center [341, 194] width 19 height 6
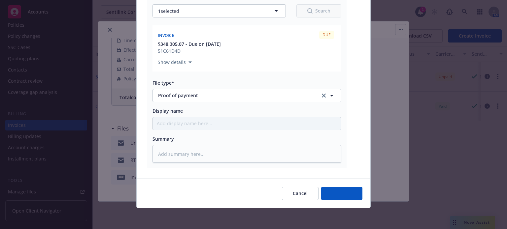
type textarea "x"
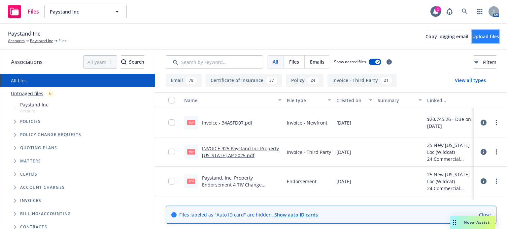
click at [473, 38] on span "Upload files" at bounding box center [485, 36] width 27 height 6
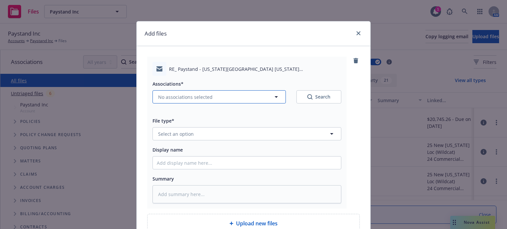
click at [189, 101] on button "No associations selected" at bounding box center [218, 96] width 133 height 13
type textarea "x"
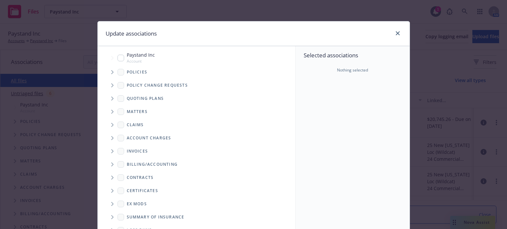
click at [111, 85] on icon "Tree Example" at bounding box center [112, 85] width 3 height 4
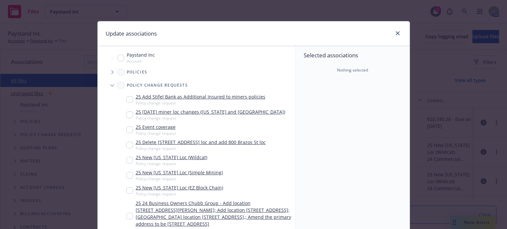
scroll to position [33, 0]
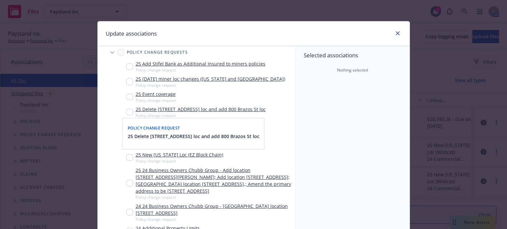
click at [126, 157] on input "Tree Example" at bounding box center [129, 157] width 7 height 7
checkbox input "true"
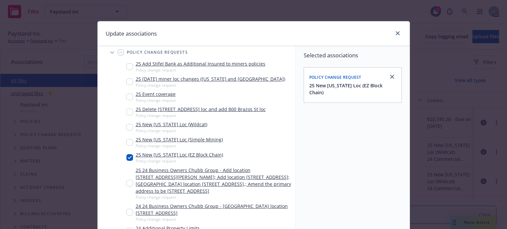
drag, startPoint x: 128, startPoint y: 142, endPoint x: 127, endPoint y: 135, distance: 7.7
click at [128, 141] on input "Tree Example" at bounding box center [129, 142] width 7 height 7
checkbox input "true"
drag, startPoint x: 127, startPoint y: 128, endPoint x: 137, endPoint y: 129, distance: 10.6
click at [127, 128] on input "Tree Example" at bounding box center [129, 127] width 7 height 7
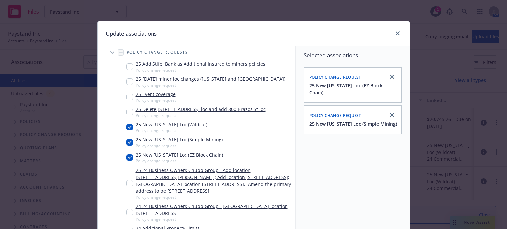
checkbox input "true"
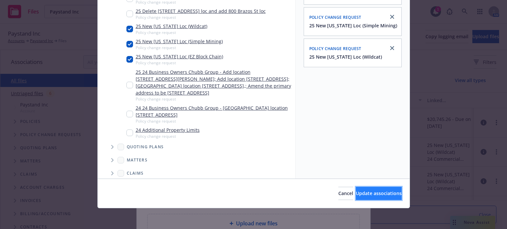
click at [362, 192] on span "Update associations" at bounding box center [379, 193] width 46 height 6
type textarea "x"
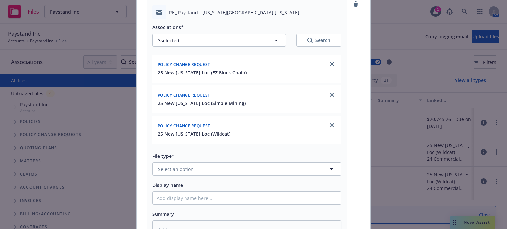
scroll to position [132, 0]
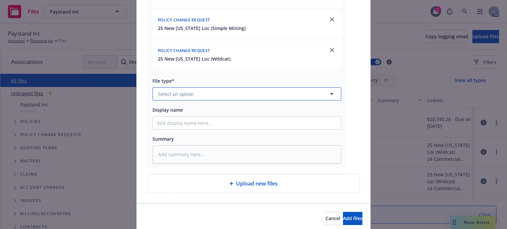
click at [183, 94] on span "Select an option" at bounding box center [176, 94] width 36 height 7
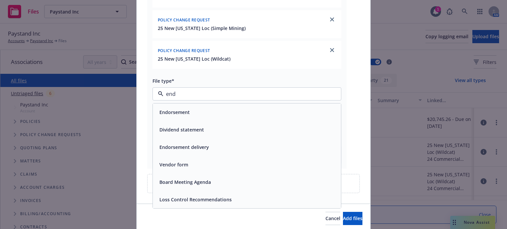
type input "endo"
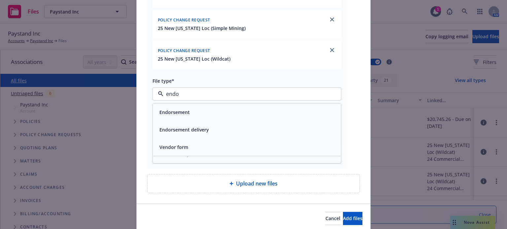
click at [179, 128] on span "Endorsement delivery" at bounding box center [183, 129] width 49 height 7
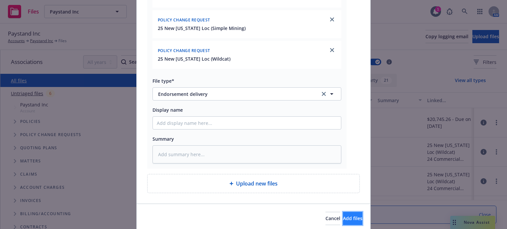
click at [343, 220] on span "Add files" at bounding box center [352, 218] width 19 height 6
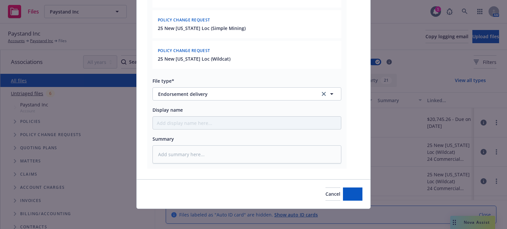
type textarea "x"
